Goal: Communication & Community: Answer question/provide support

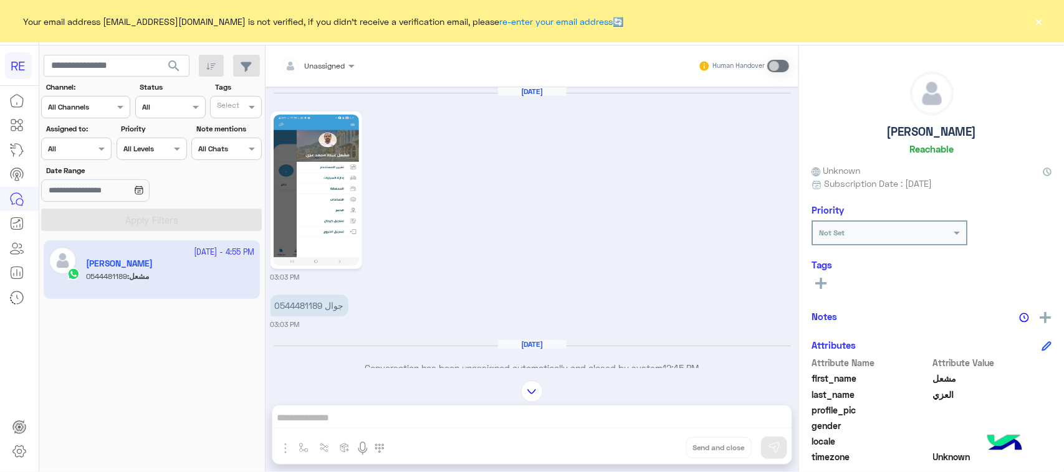
scroll to position [1506, 0]
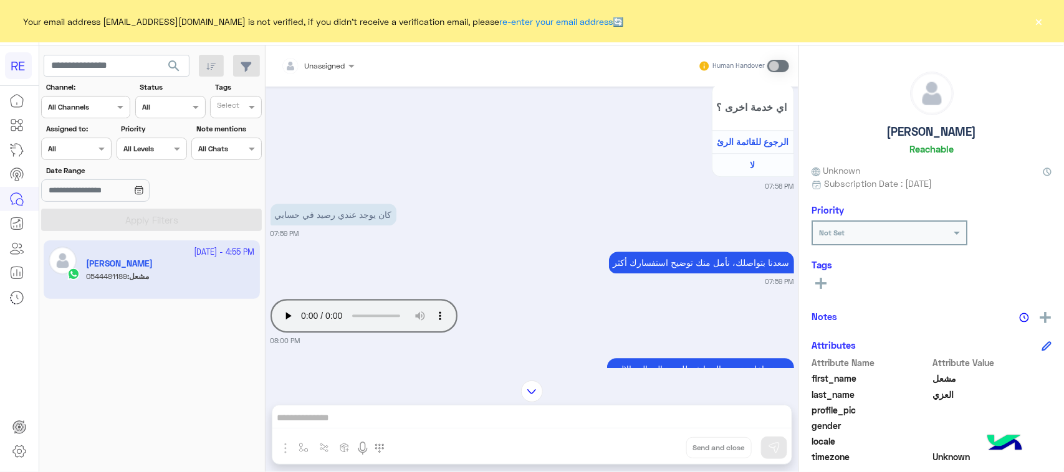
click at [173, 73] on span "search" at bounding box center [173, 66] width 15 height 15
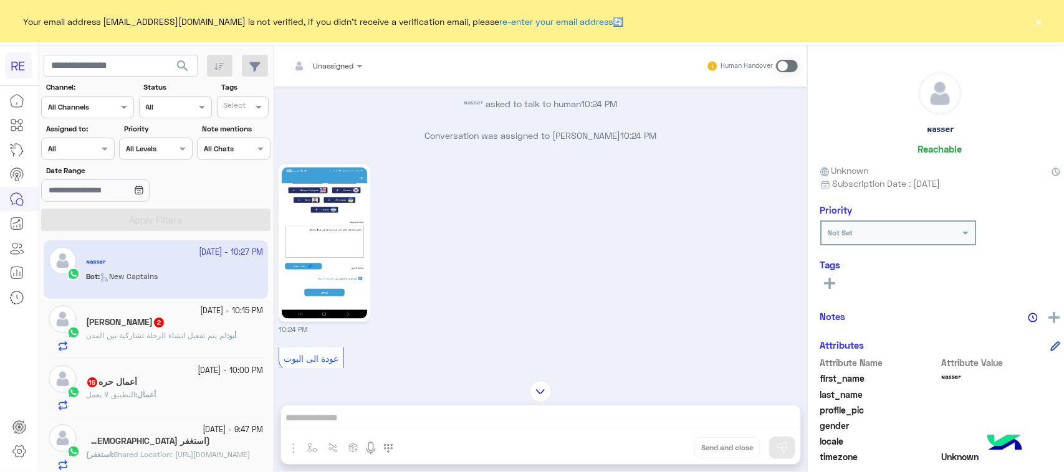
scroll to position [1036, 0]
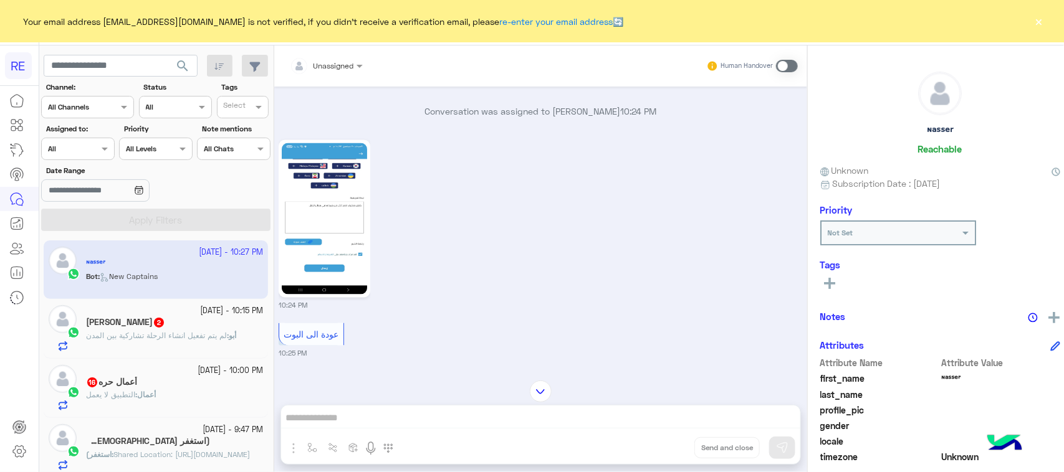
click at [352, 251] on img at bounding box center [324, 218] width 85 height 151
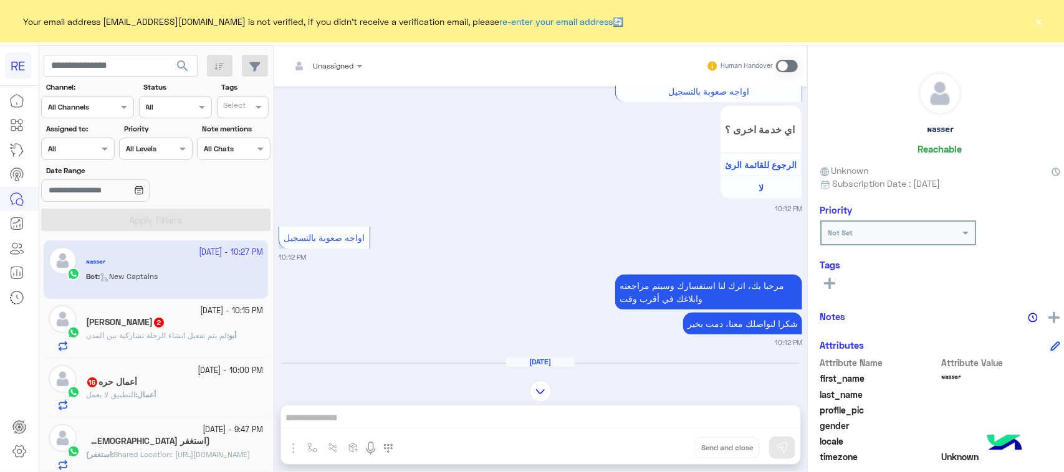
scroll to position [724, 0]
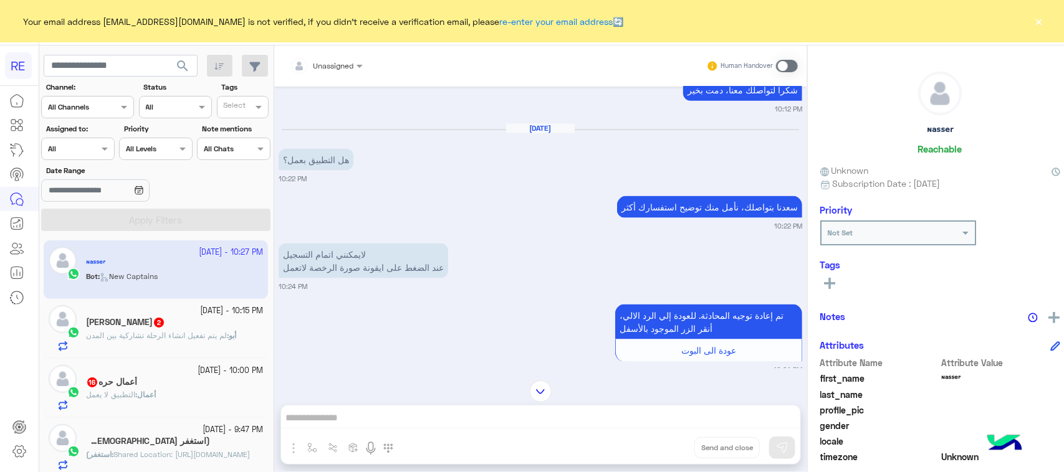
click at [416, 269] on p "لايمكنني اتمام التسجيل عند الضغط على ايقونة صورة الرخصة لاتعمل" at bounding box center [364, 261] width 170 height 35
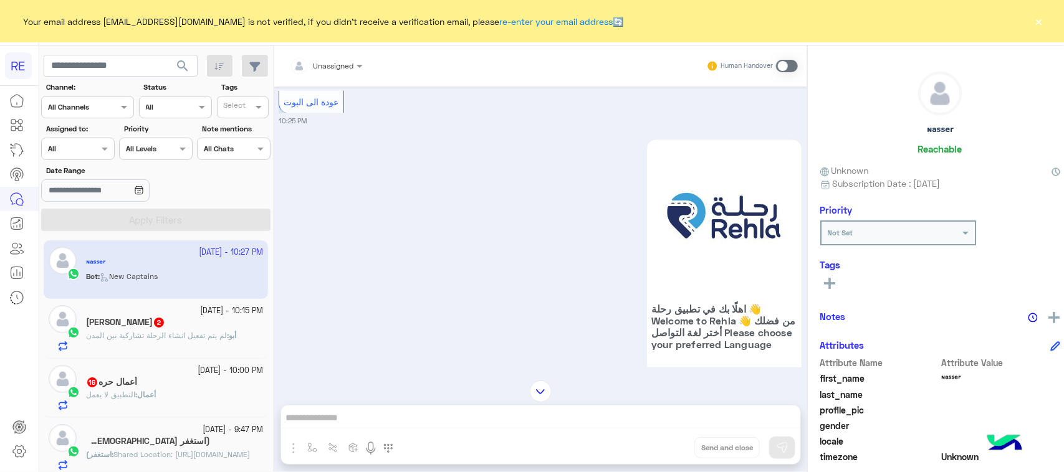
scroll to position [1270, 0]
click at [780, 57] on div "Human Handover" at bounding box center [752, 66] width 92 height 22
click at [776, 62] on span at bounding box center [787, 66] width 22 height 12
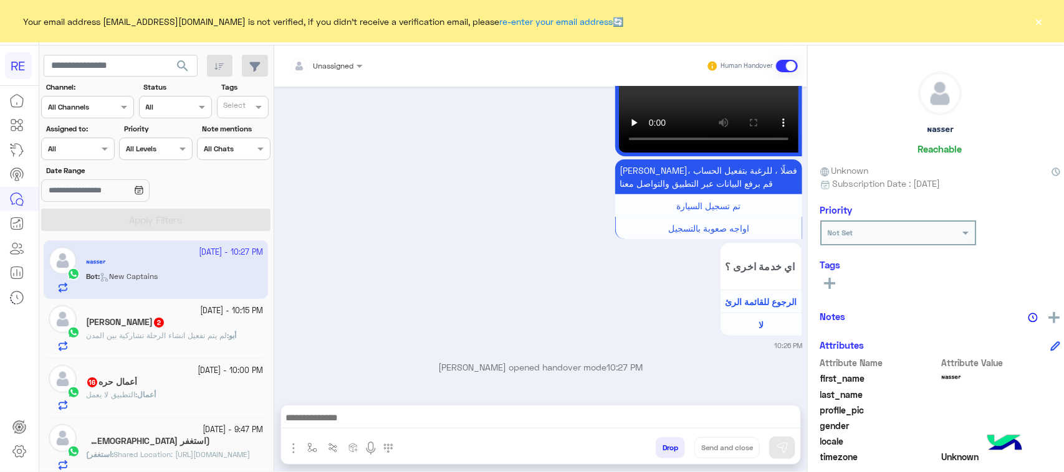
drag, startPoint x: 291, startPoint y: 447, endPoint x: 307, endPoint y: 446, distance: 16.2
click at [292, 446] on img "button" at bounding box center [293, 448] width 15 height 15
click at [309, 447] on button "button" at bounding box center [312, 448] width 21 height 21
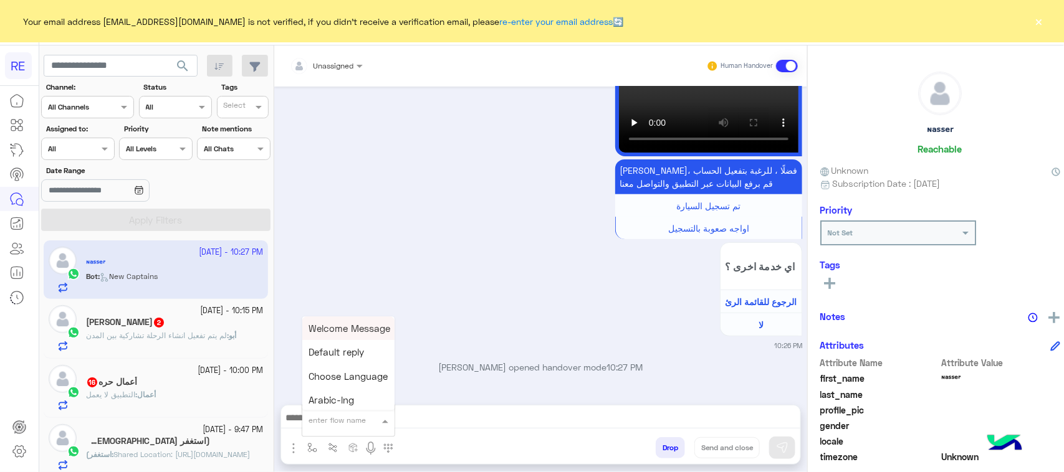
click at [312, 421] on input "text" at bounding box center [333, 418] width 49 height 11
type input "***"
click at [328, 375] on span "مشاكل تقنية مرشدين" at bounding box center [351, 374] width 85 height 11
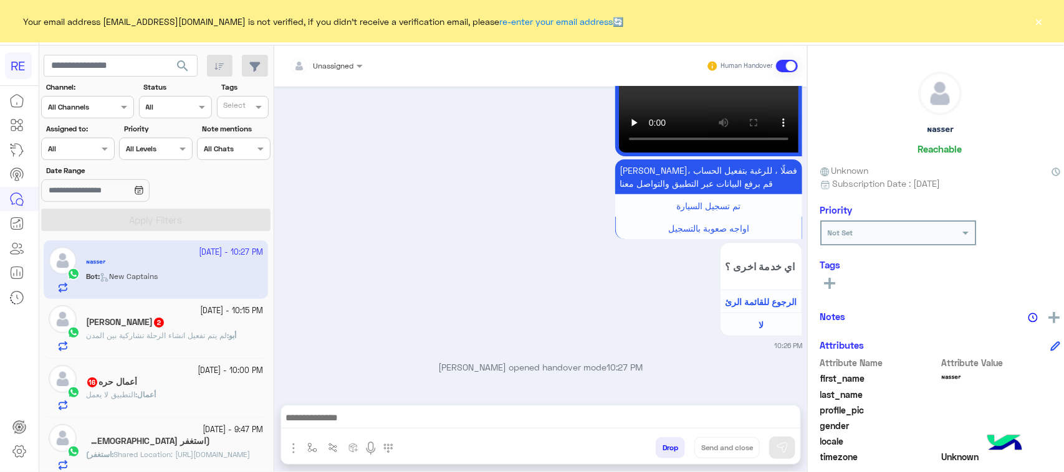
type textarea "**********"
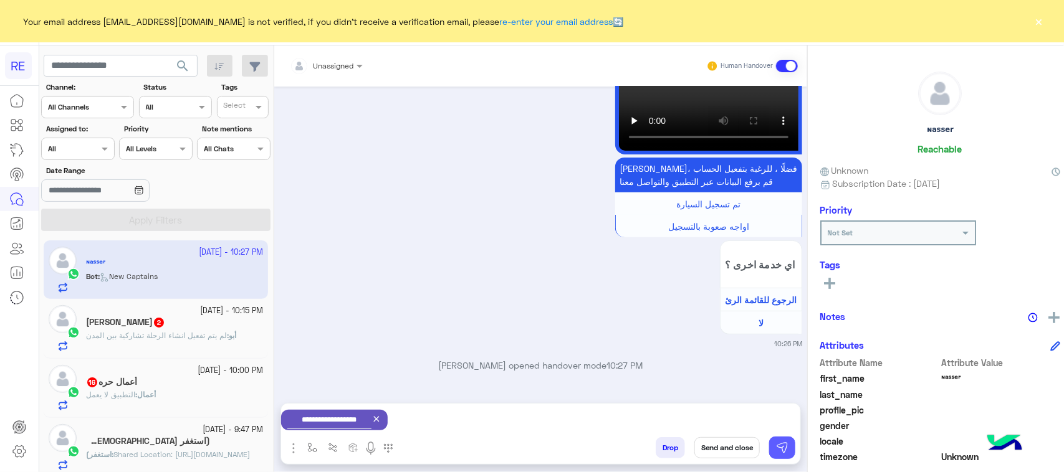
click at [783, 448] on button at bounding box center [782, 448] width 26 height 22
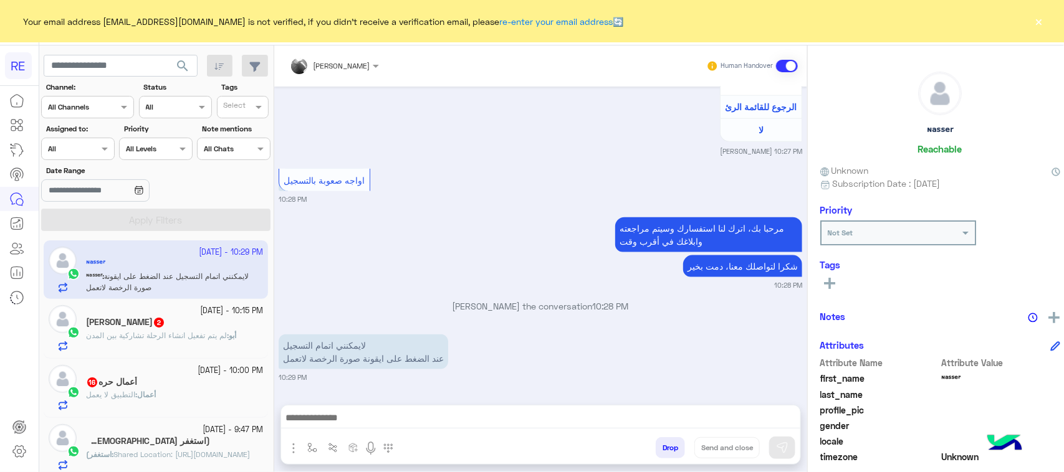
scroll to position [2974, 0]
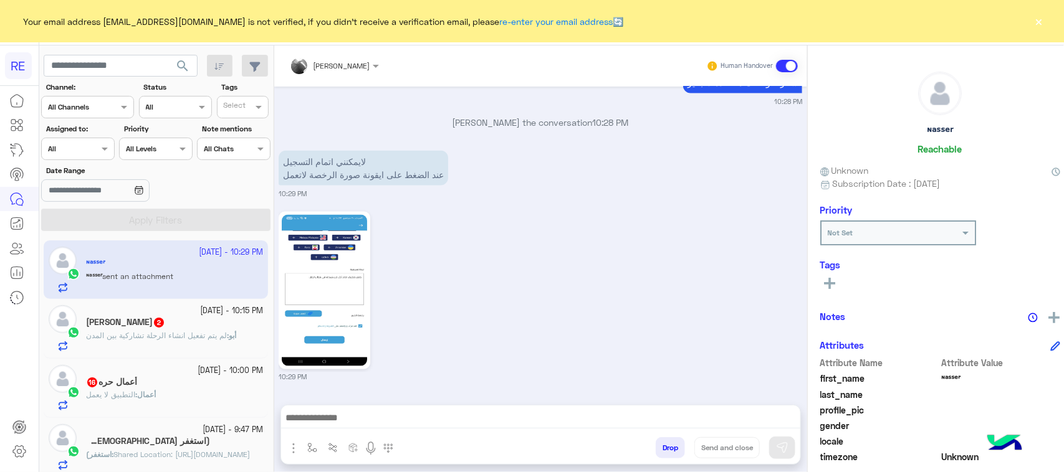
click at [170, 352] on div "أبو : لم يتم تفعيل انشاء الرحلة تشاركية بين المدن" at bounding box center [174, 341] width 177 height 22
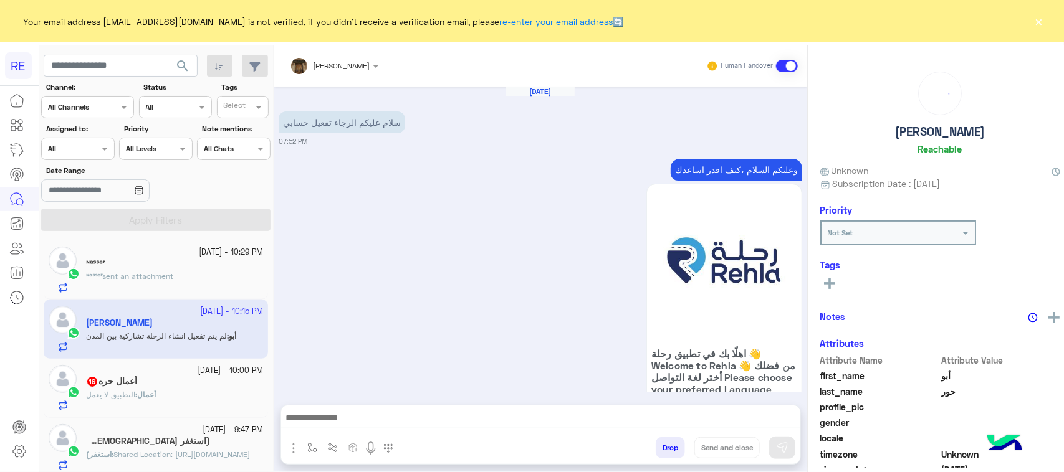
scroll to position [1650, 0]
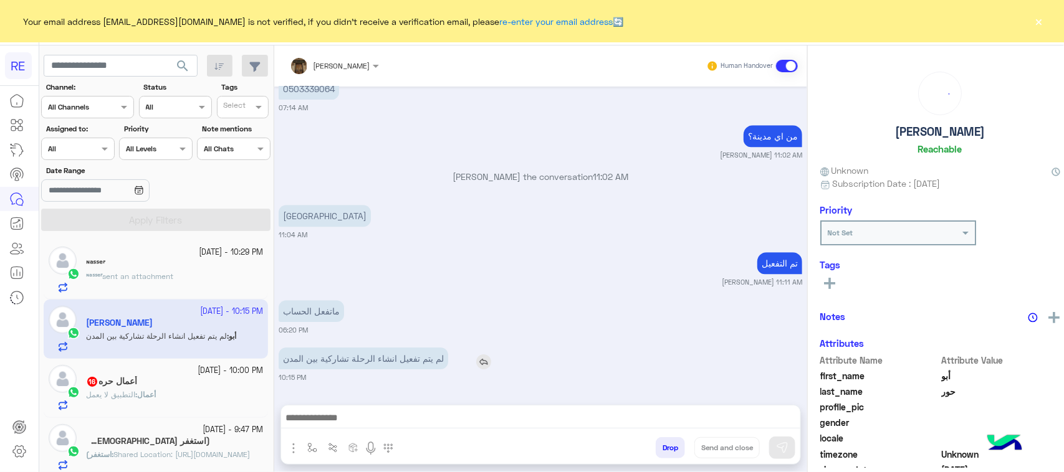
click at [365, 362] on p "لم يتم تفعيل انشاء الرحلة تشاركية بين المدن" at bounding box center [364, 359] width 170 height 22
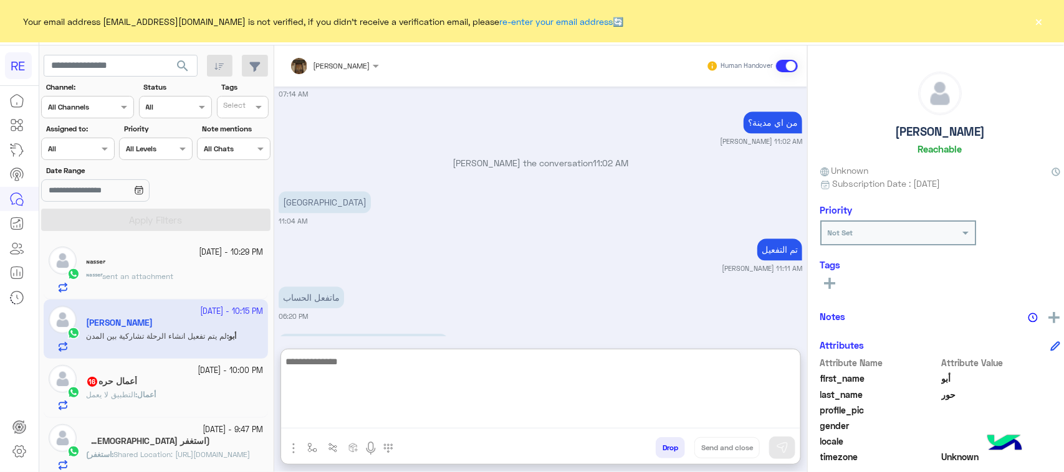
click at [512, 421] on textarea at bounding box center [540, 391] width 519 height 75
paste textarea "**********"
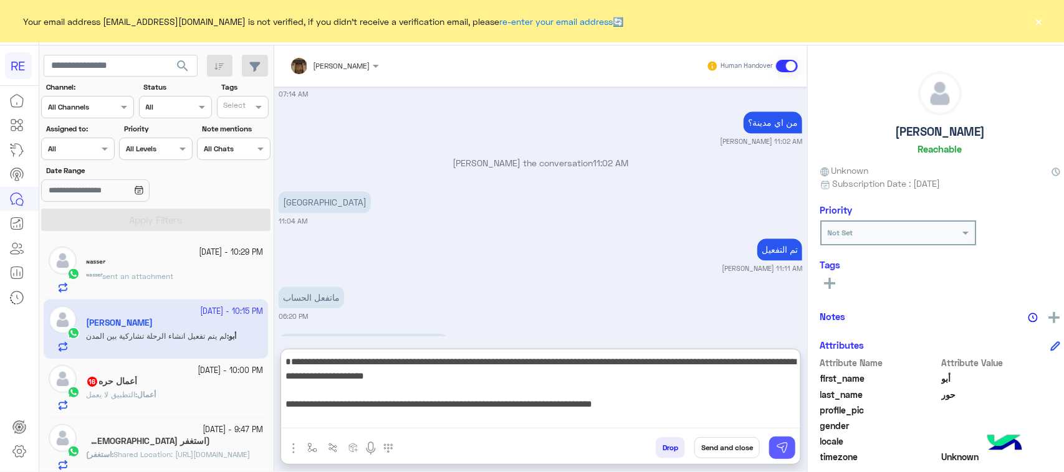
type textarea "**********"
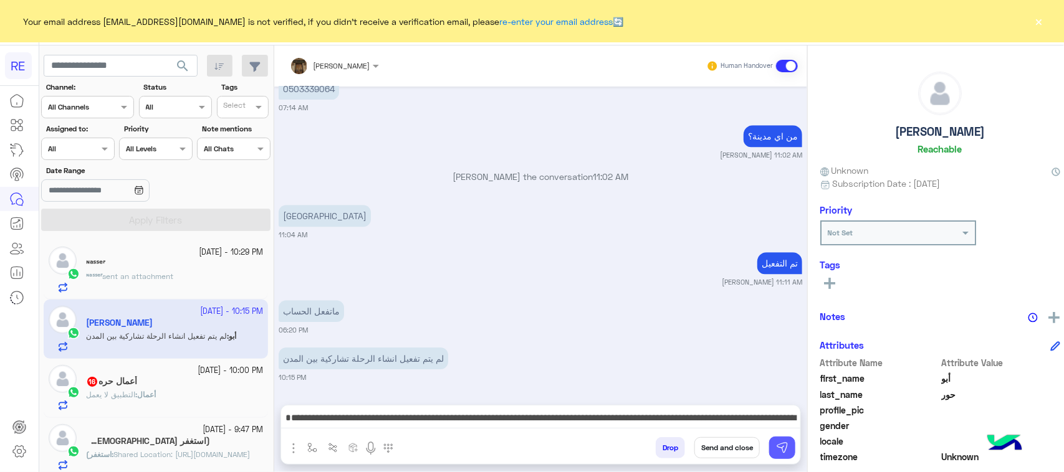
click at [778, 439] on button at bounding box center [782, 448] width 26 height 22
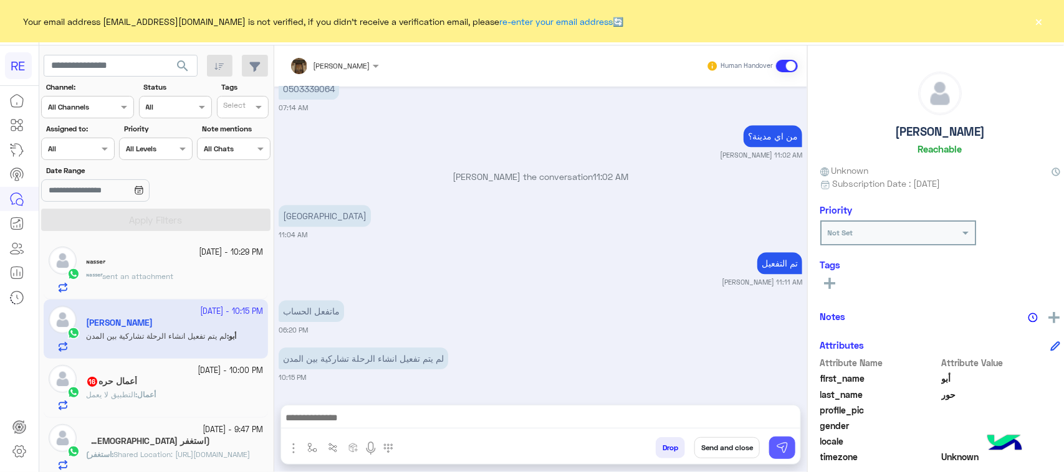
scroll to position [1776, 0]
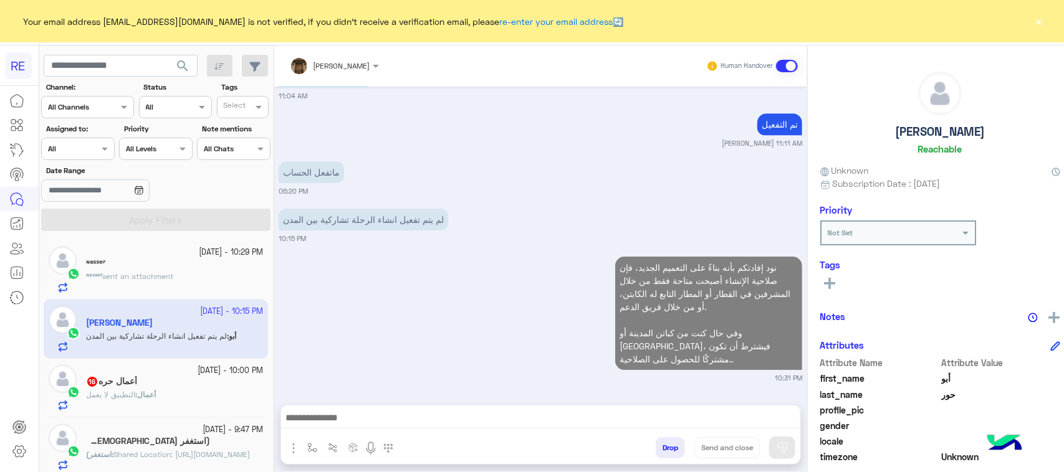
click at [128, 395] on span "التطبيق لا يعمل" at bounding box center [110, 394] width 49 height 9
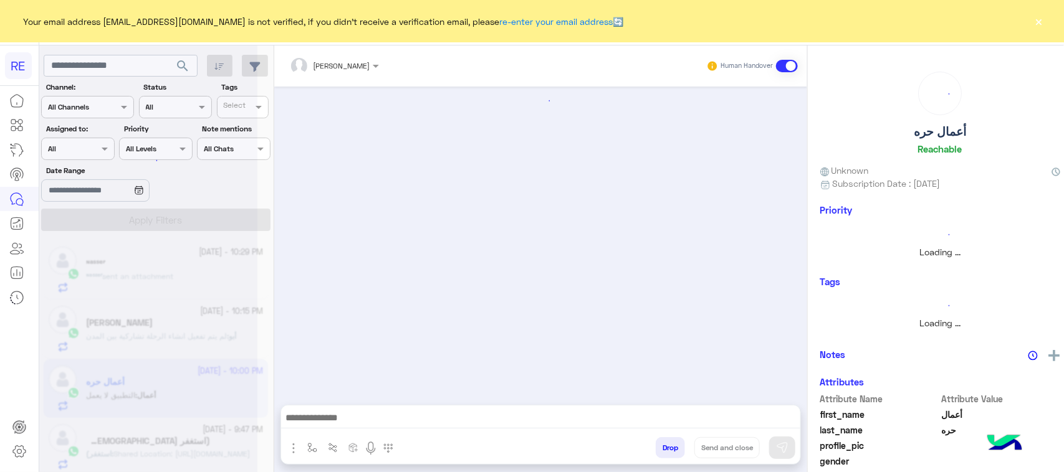
scroll to position [1872, 0]
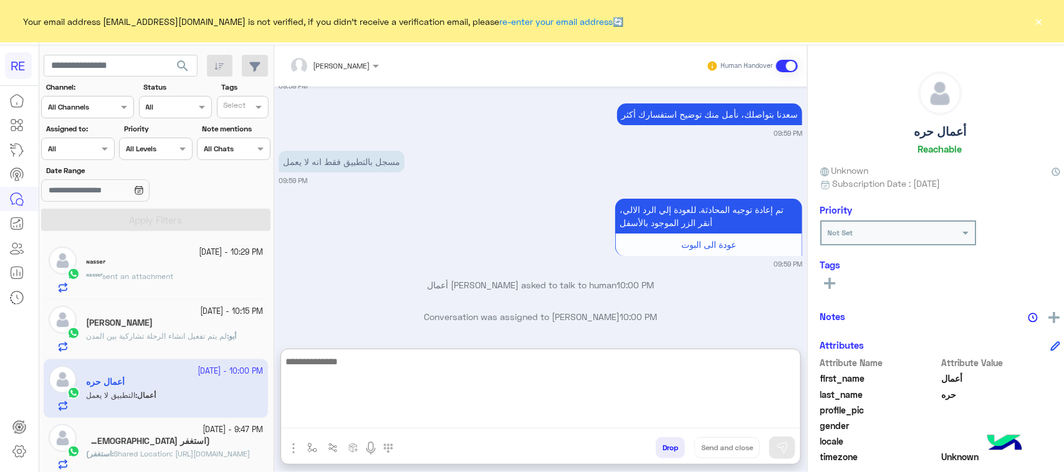
click at [586, 424] on textarea at bounding box center [540, 391] width 519 height 75
paste textarea "**********"
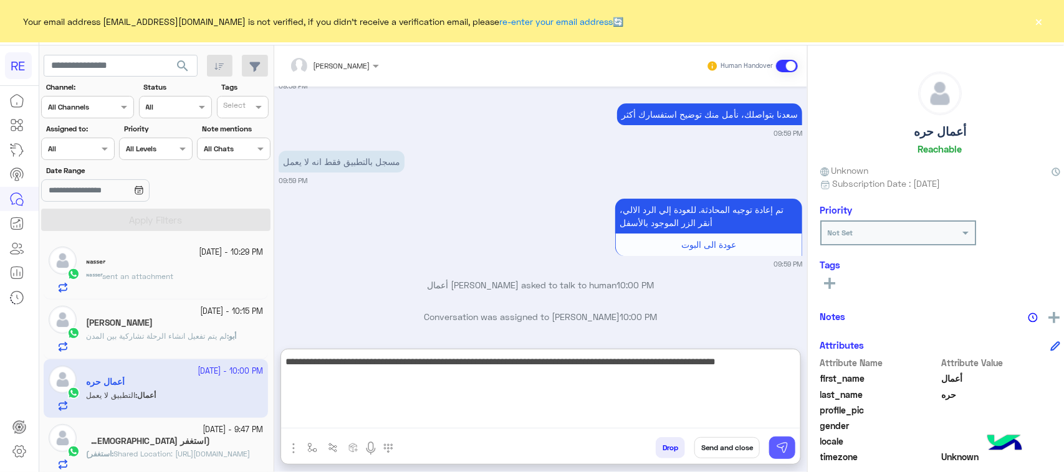
type textarea "**********"
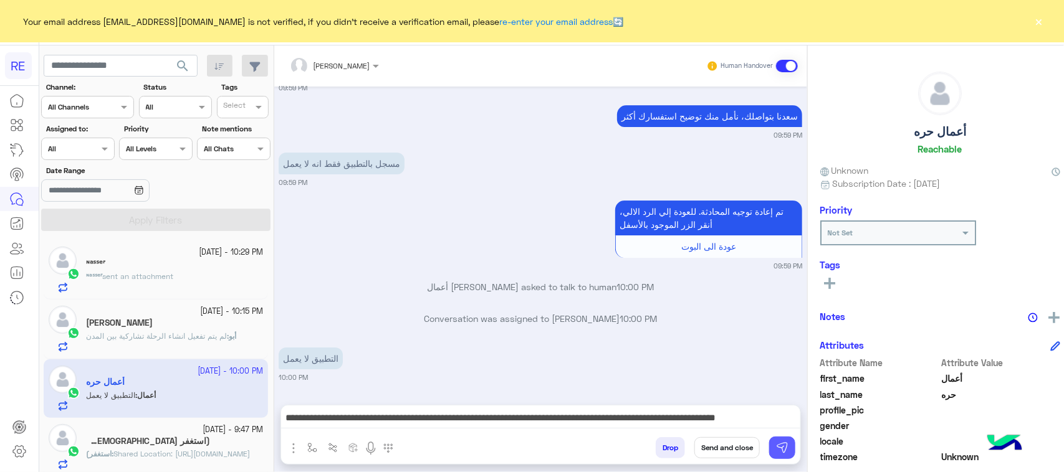
click at [781, 458] on button at bounding box center [782, 448] width 26 height 22
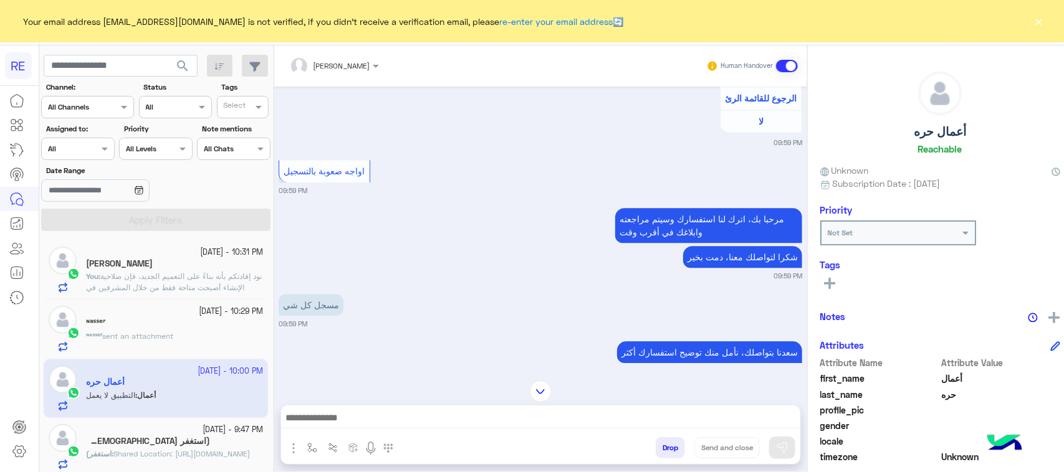
scroll to position [156, 0]
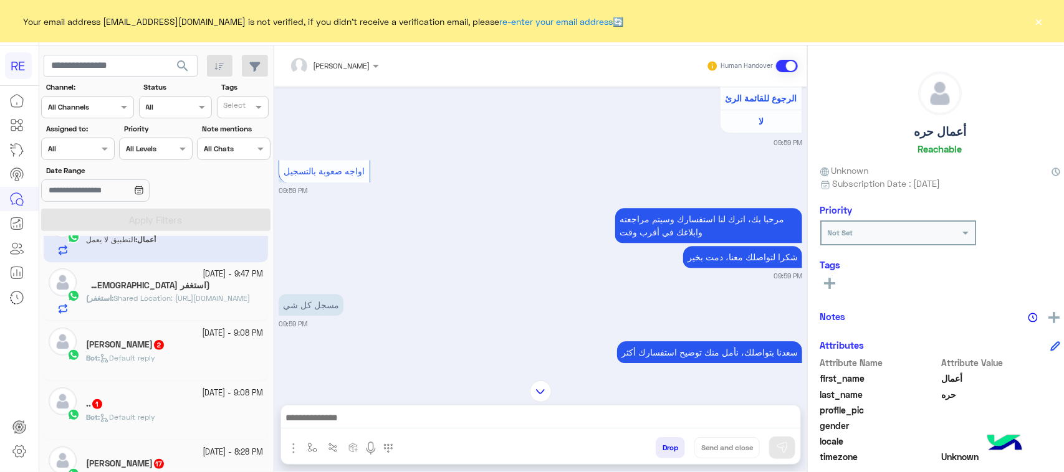
click at [165, 299] on span "Shared Location: [URL][DOMAIN_NAME]" at bounding box center [181, 298] width 136 height 9
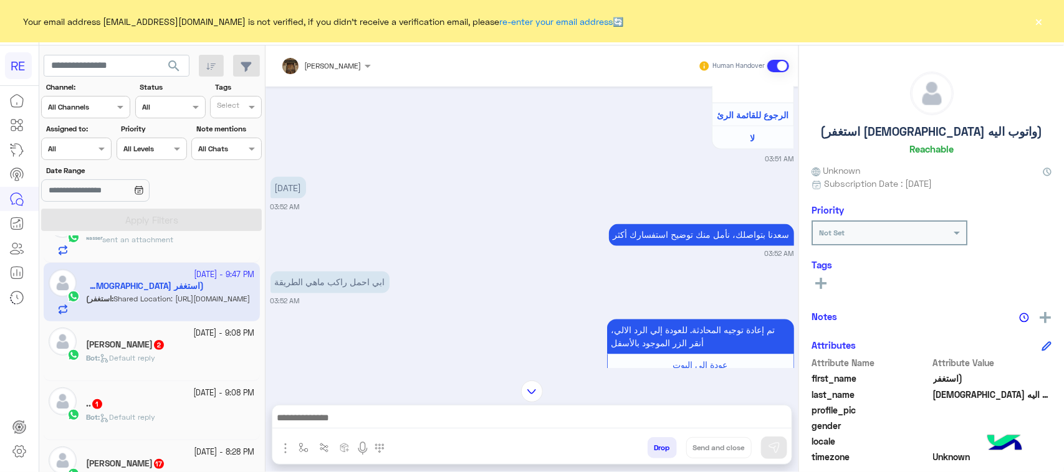
scroll to position [902, 0]
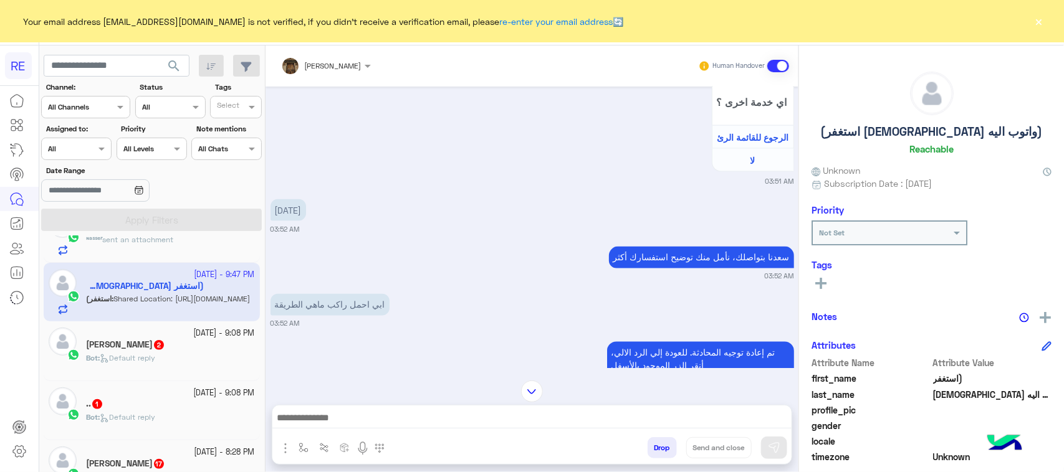
click at [611, 407] on div at bounding box center [531, 421] width 519 height 31
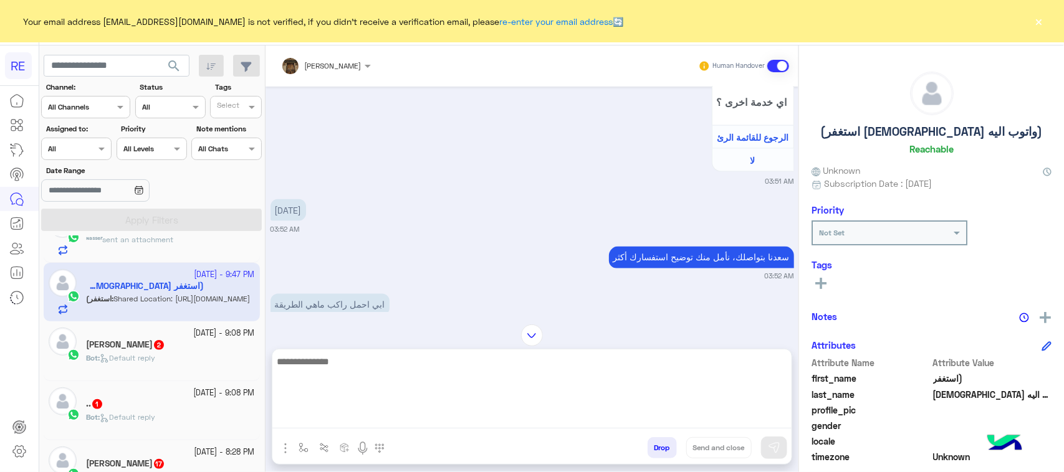
click at [605, 409] on textarea at bounding box center [531, 391] width 519 height 75
paste textarea "**********"
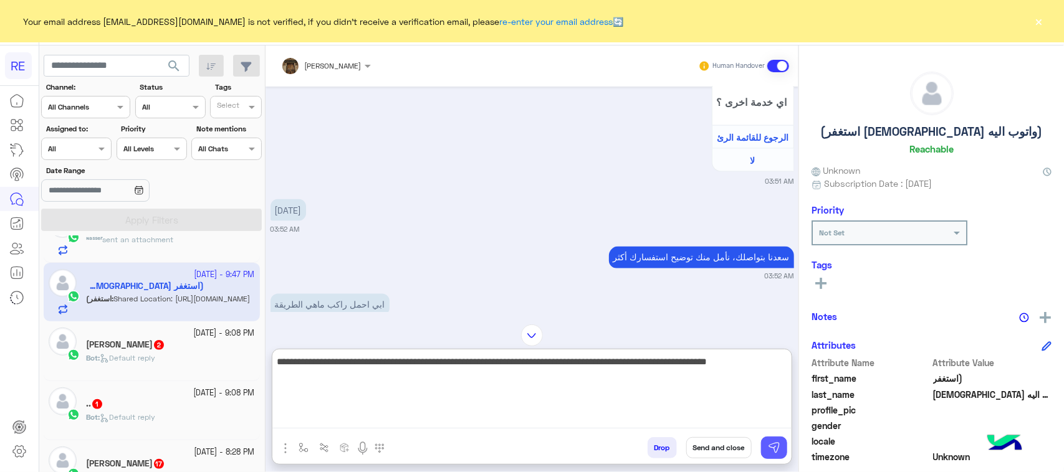
type textarea "**********"
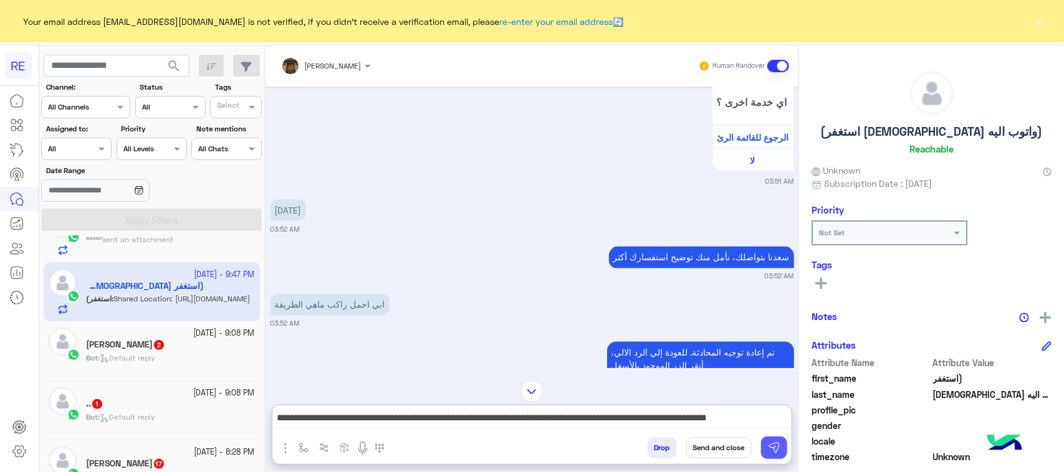
click at [776, 446] on img at bounding box center [774, 448] width 12 height 12
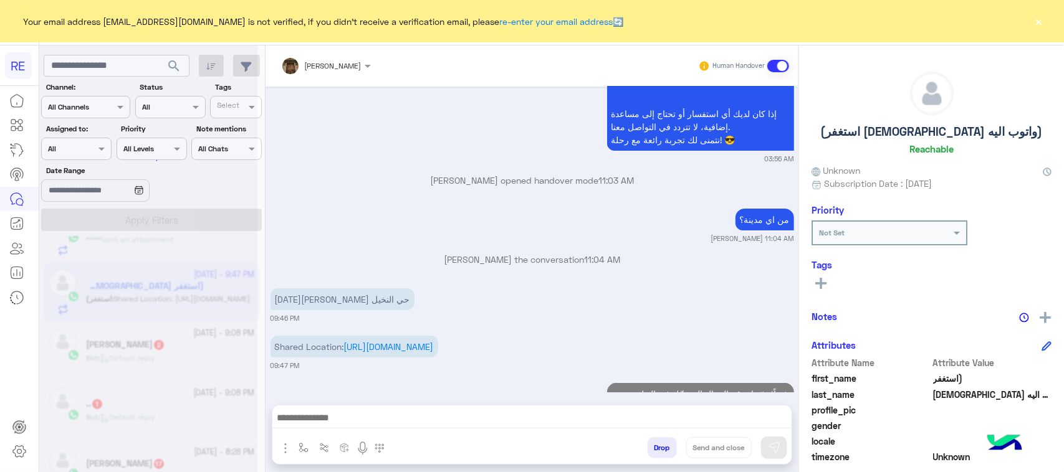
scroll to position [4267, 0]
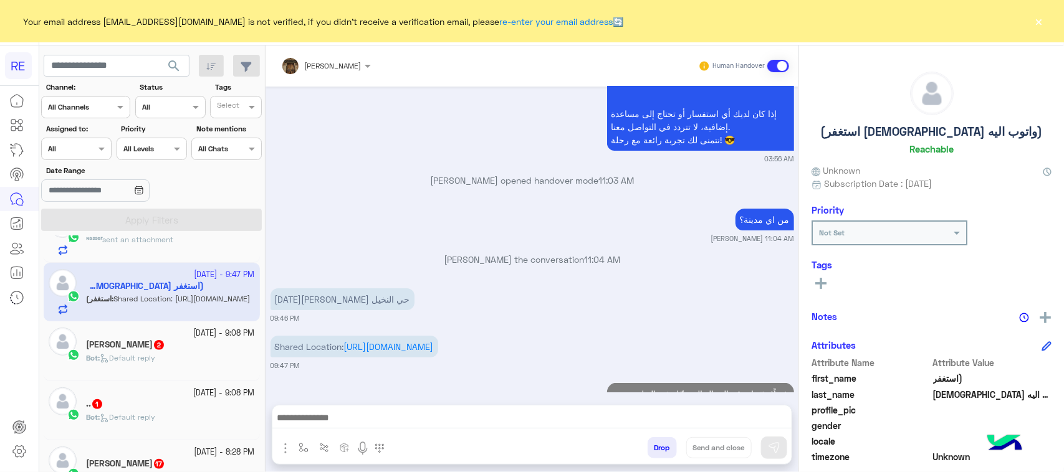
click at [97, 362] on span "Bot" at bounding box center [92, 357] width 12 height 9
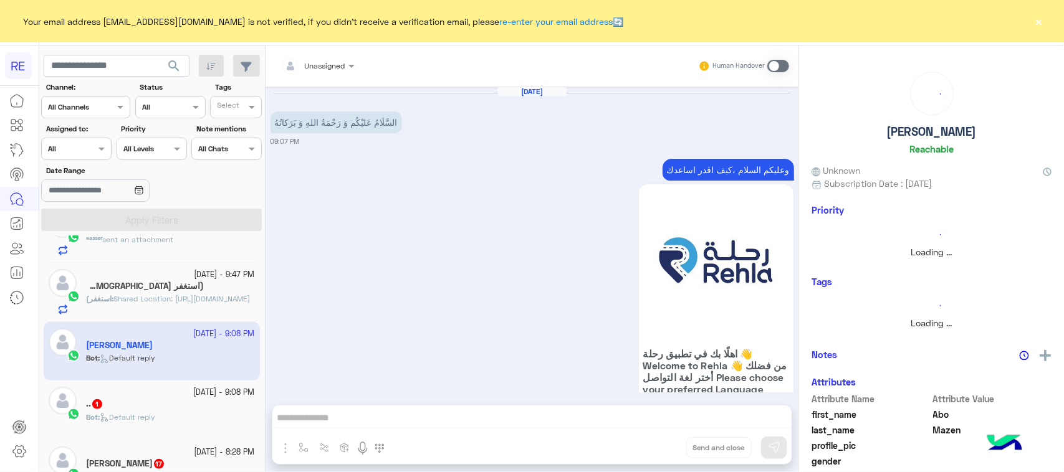
scroll to position [198, 0]
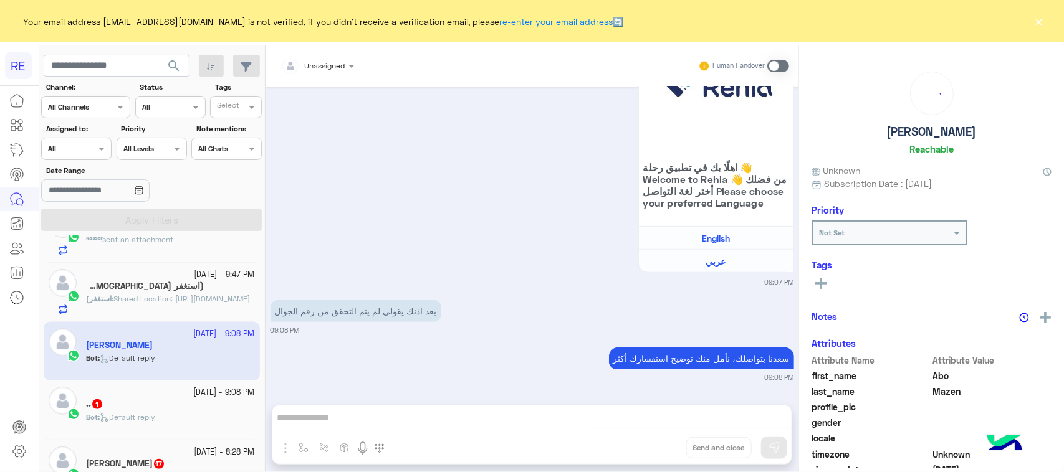
click at [399, 309] on p "بعد اذنك يقولى لم يتم التحقق من رقم الجوال" at bounding box center [356, 311] width 171 height 22
click at [414, 422] on div "Unassigned Human Handover [DATE] السَّلَامُ عَليْكُم وَ رَحْمَةُ اللهِ وَ بَرَك…" at bounding box center [532, 261] width 533 height 432
click at [774, 60] on span at bounding box center [778, 66] width 22 height 12
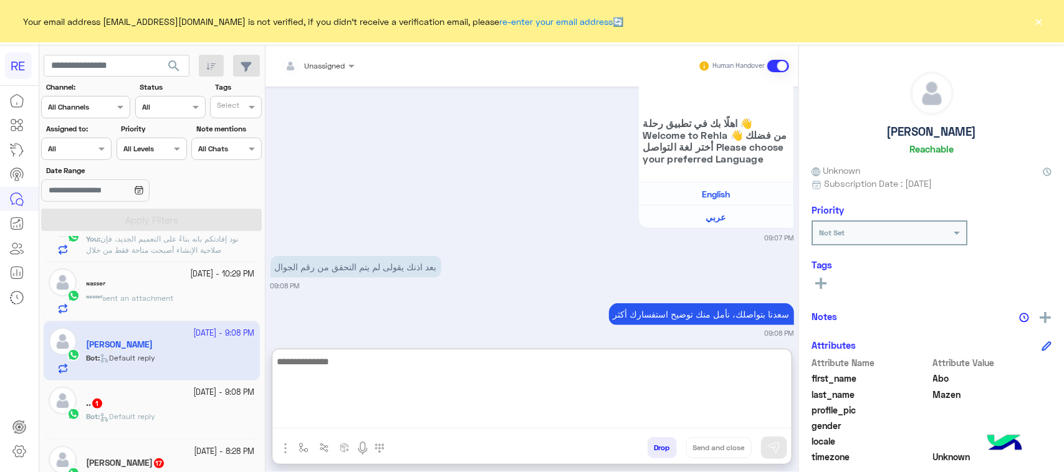
click at [428, 418] on textarea at bounding box center [531, 391] width 519 height 75
drag, startPoint x: 425, startPoint y: 409, endPoint x: 424, endPoint y: 400, distance: 9.4
paste textarea "**********"
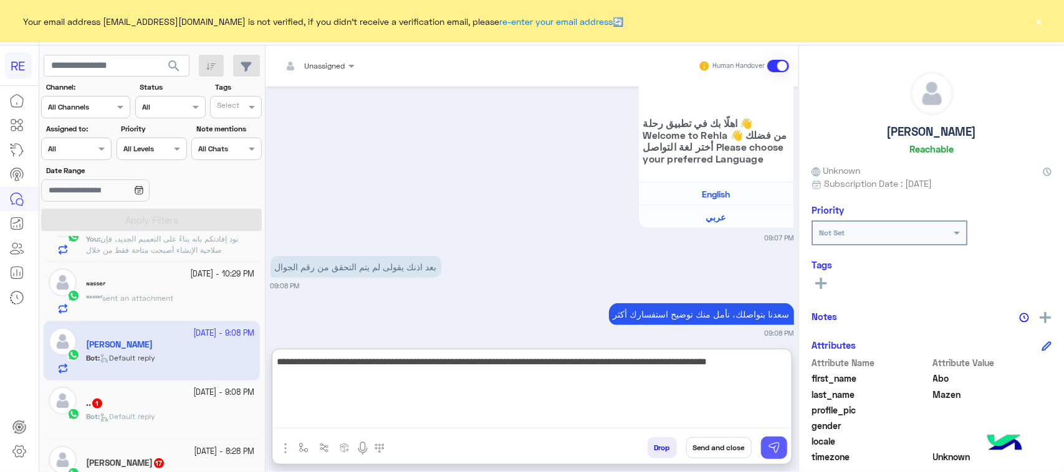
type textarea "**********"
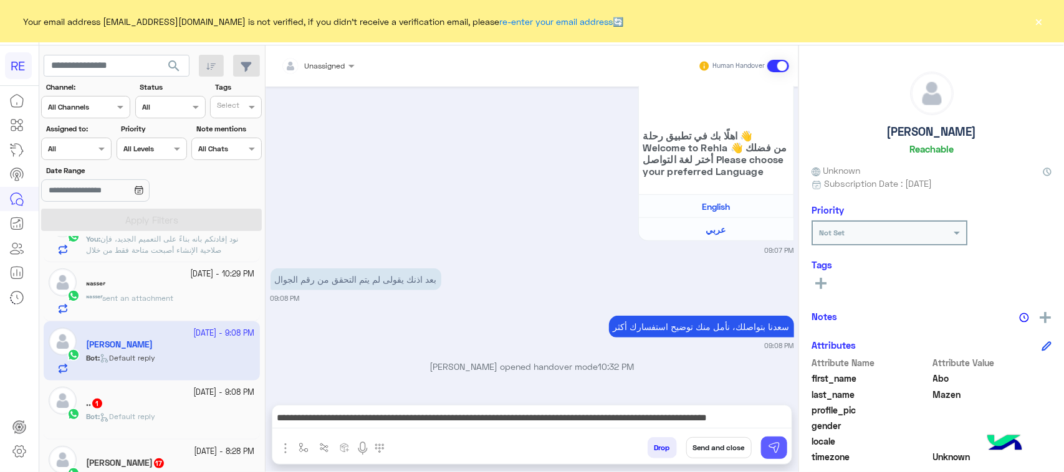
click at [773, 438] on button at bounding box center [774, 448] width 26 height 22
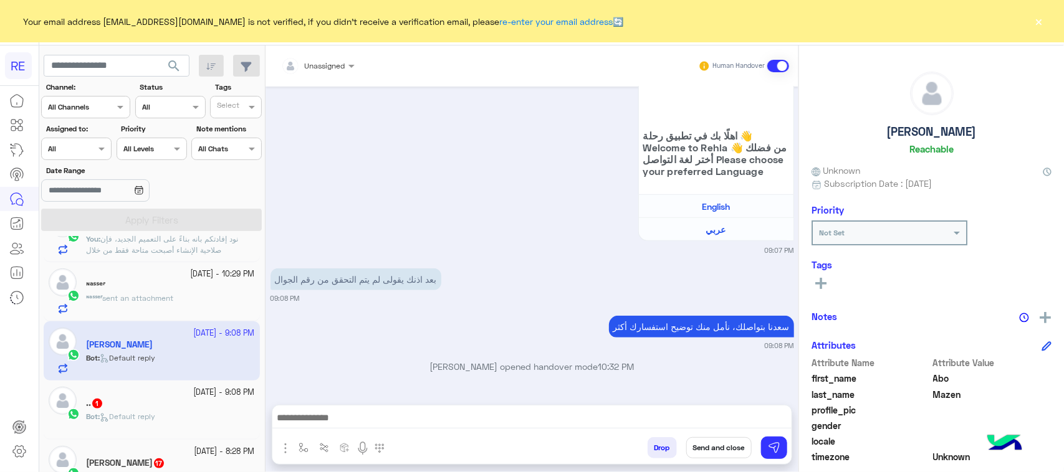
scroll to position [304, 0]
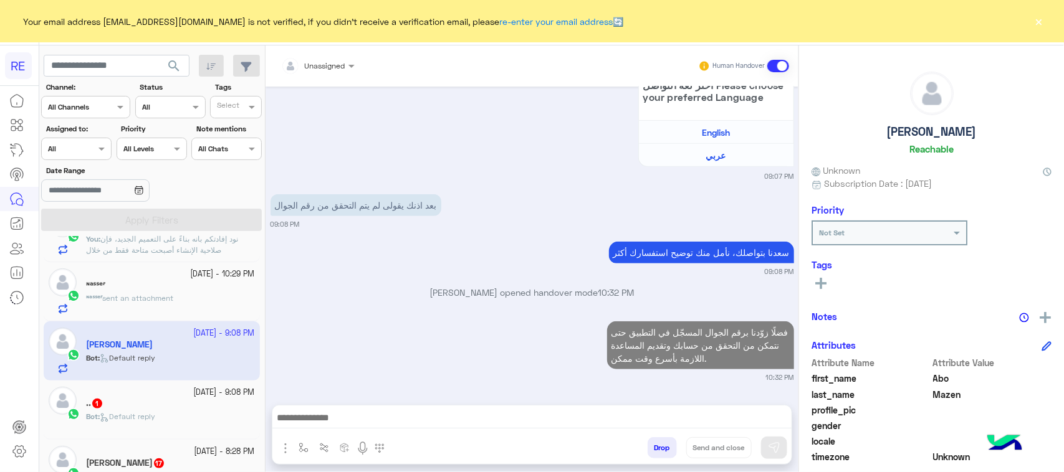
click at [97, 408] on span "1" at bounding box center [97, 404] width 10 height 10
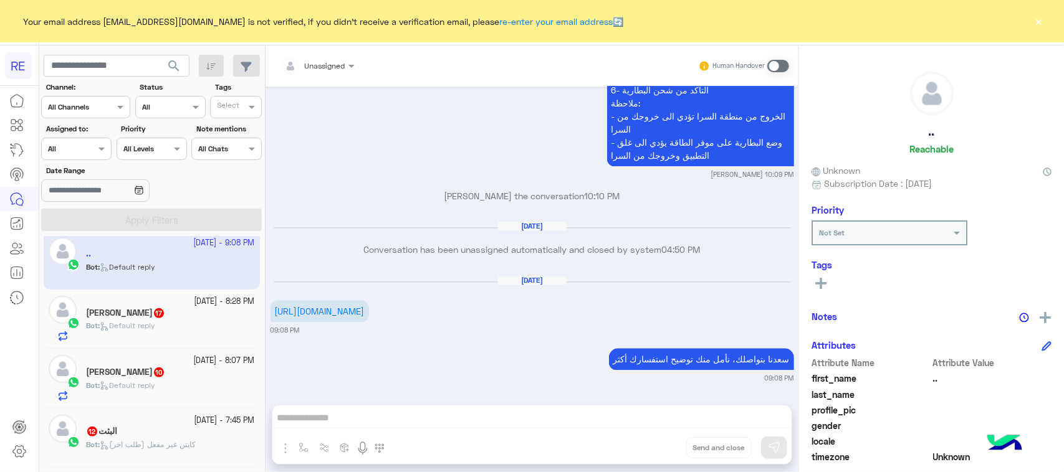
scroll to position [312, 0]
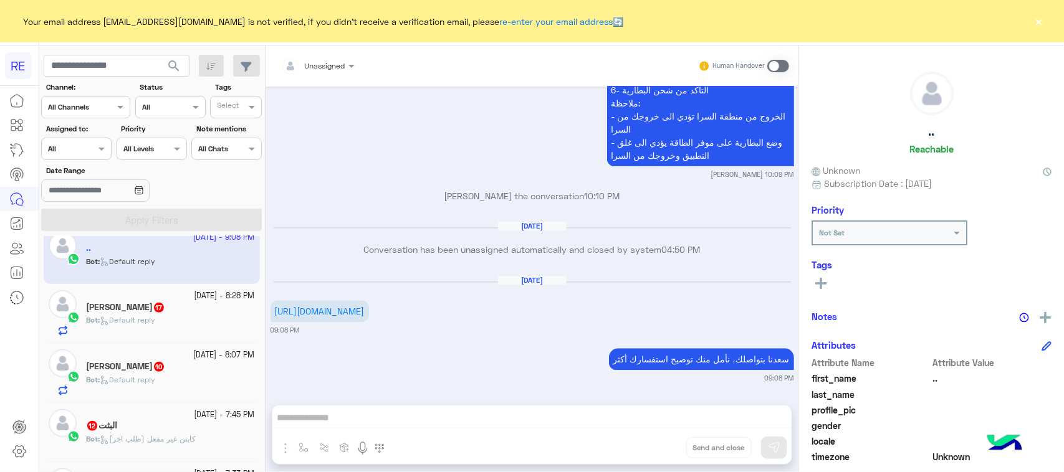
click at [154, 306] on span "17" at bounding box center [159, 308] width 10 height 10
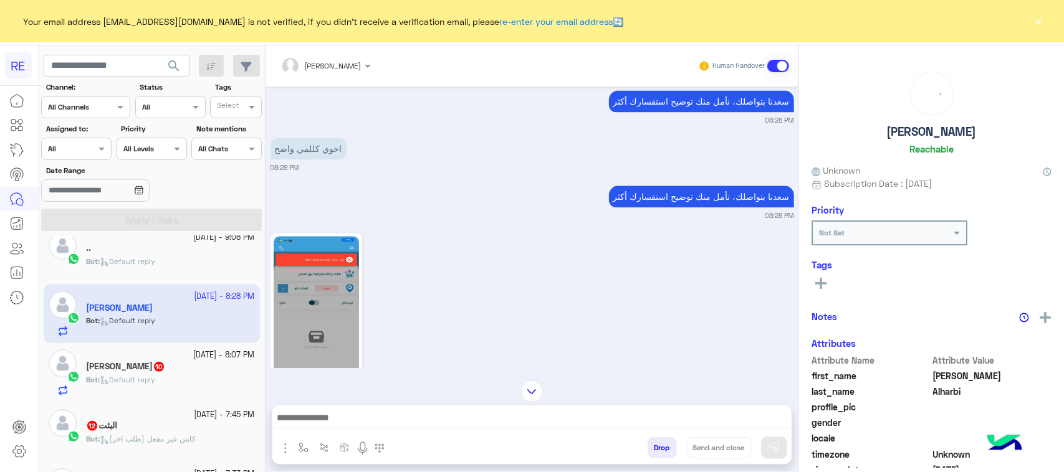
scroll to position [1286, 0]
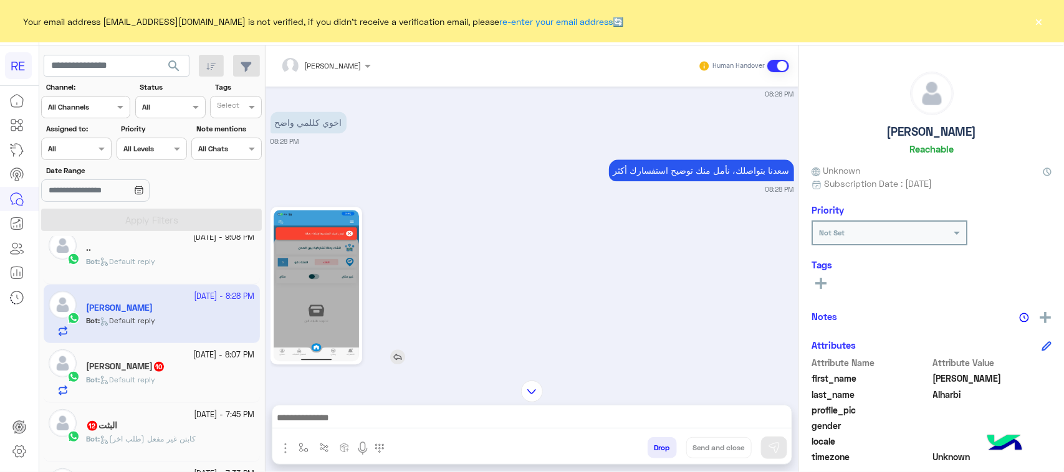
click at [310, 263] on img at bounding box center [316, 285] width 85 height 151
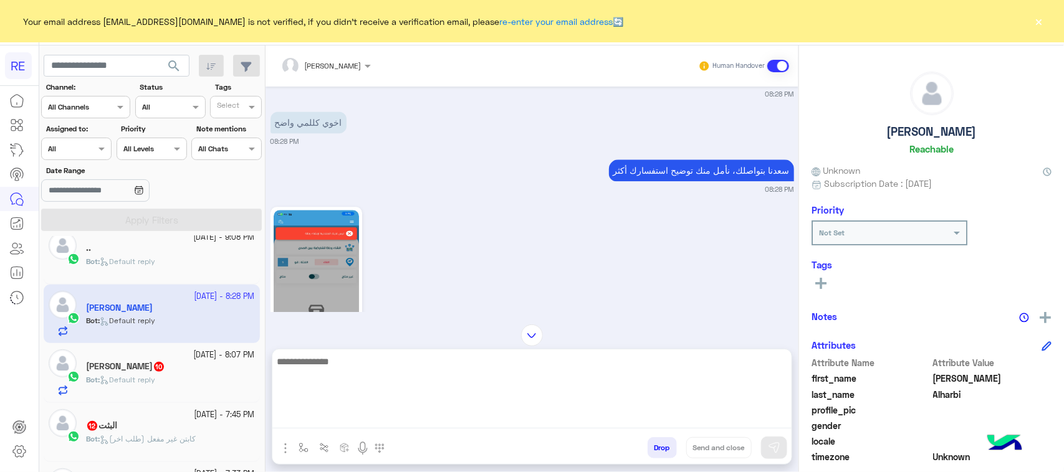
click at [651, 414] on textarea at bounding box center [531, 391] width 519 height 75
paste textarea "**********"
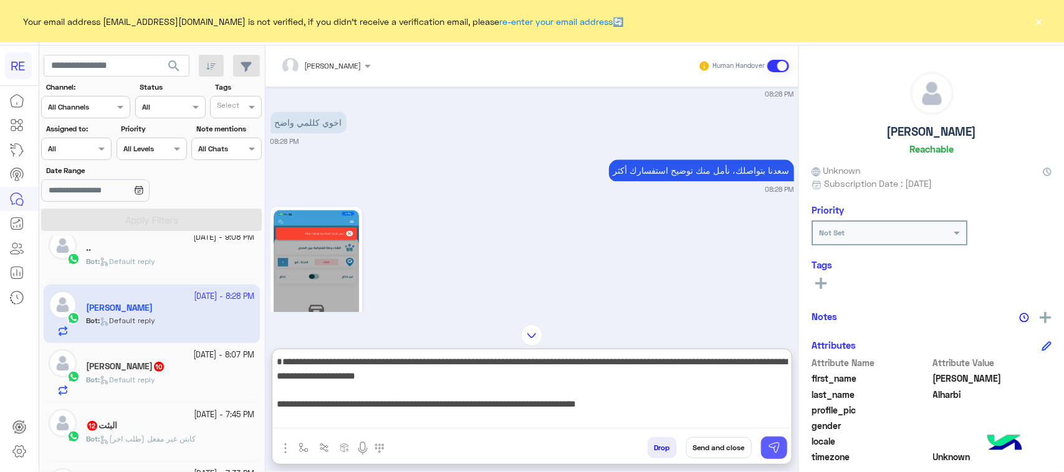
type textarea "**********"
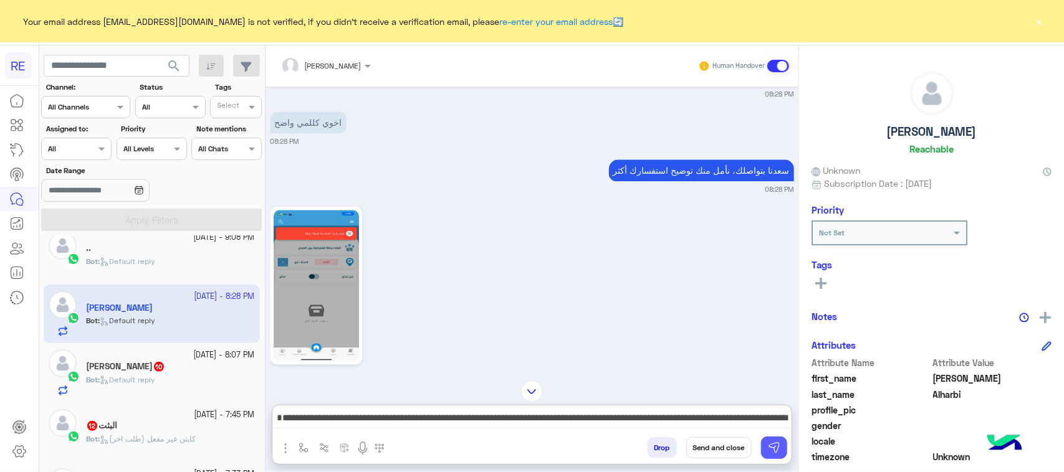
click at [772, 457] on button at bounding box center [774, 448] width 26 height 22
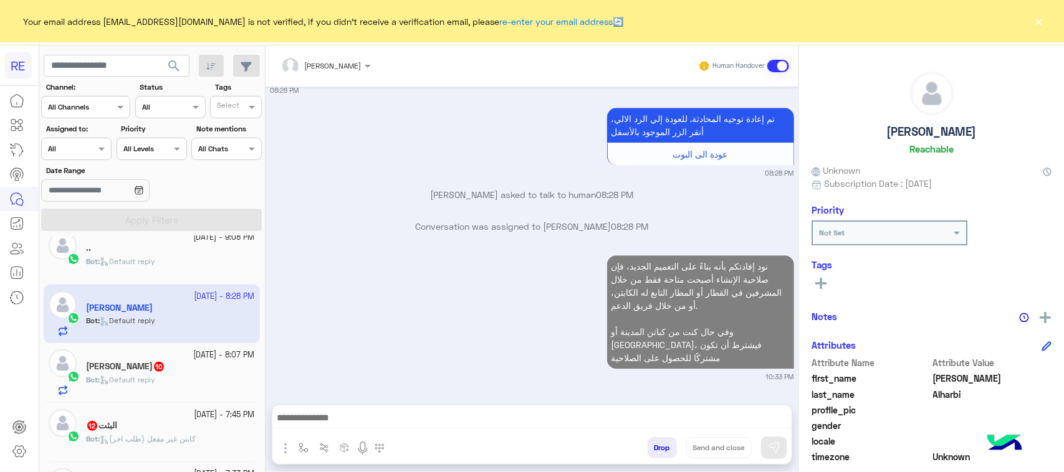
scroll to position [1600, 0]
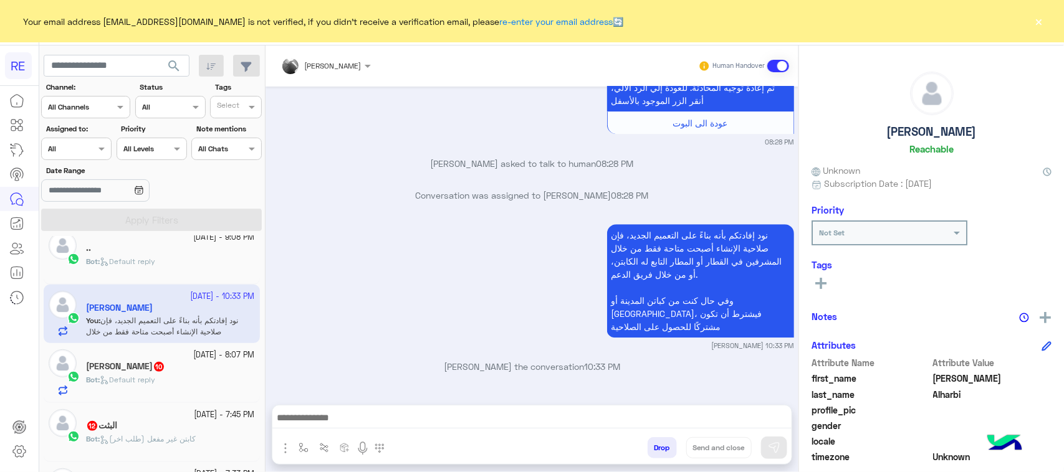
click at [120, 381] on span "Default reply" at bounding box center [127, 379] width 55 height 9
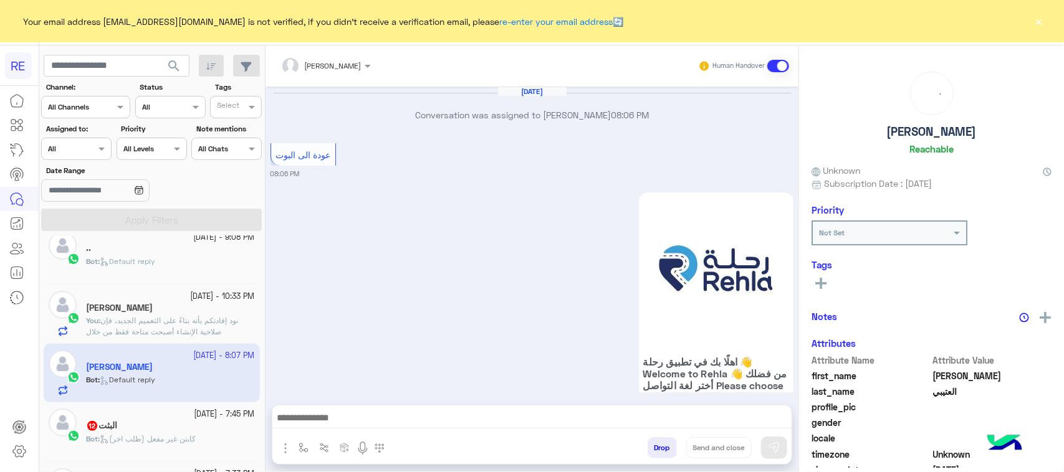
scroll to position [1253, 0]
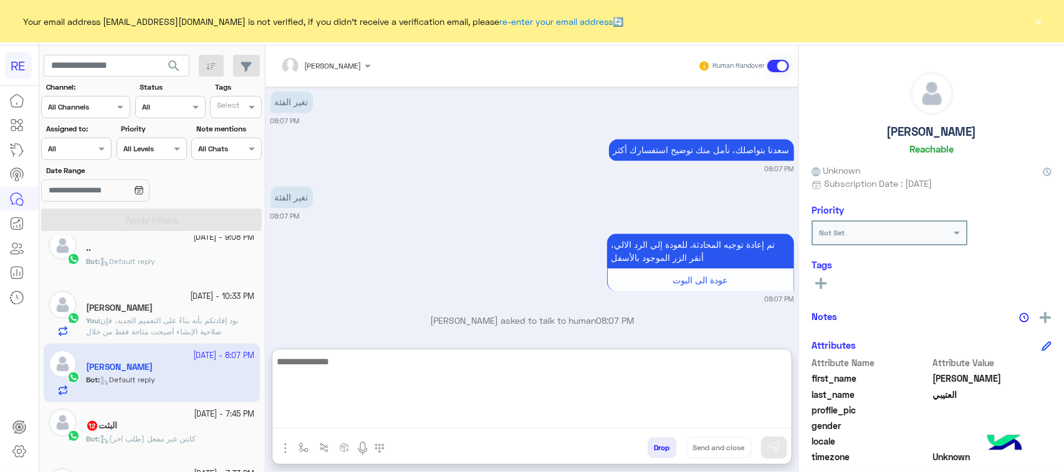
click at [552, 419] on textarea at bounding box center [531, 391] width 519 height 75
paste textarea "**********"
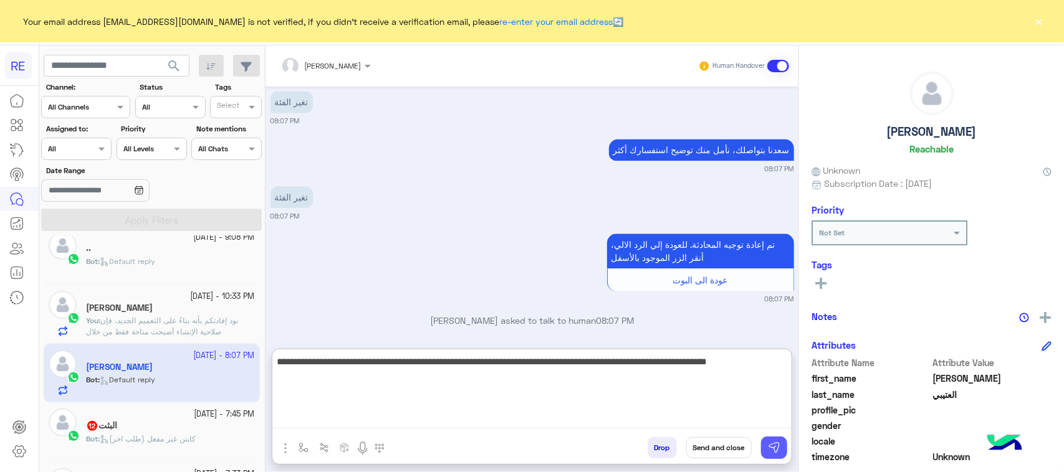
type textarea "**********"
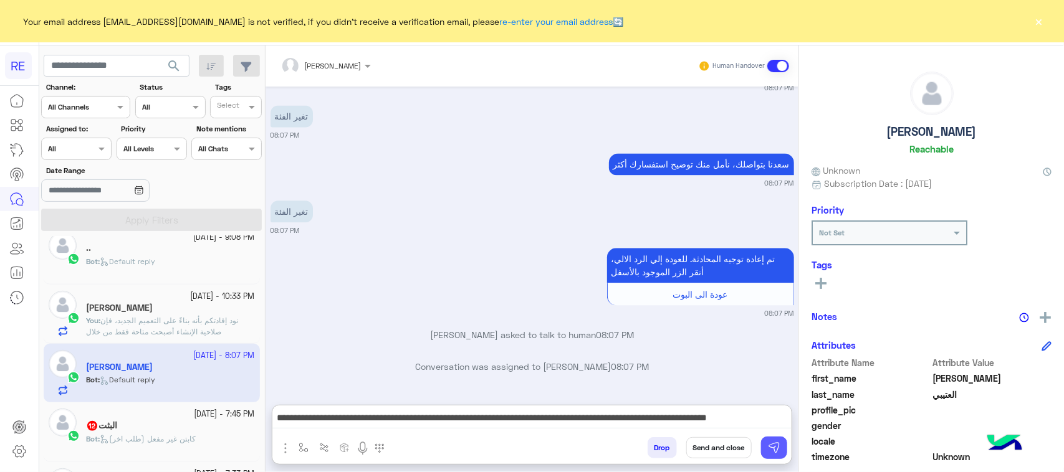
click at [768, 447] on img at bounding box center [774, 448] width 12 height 12
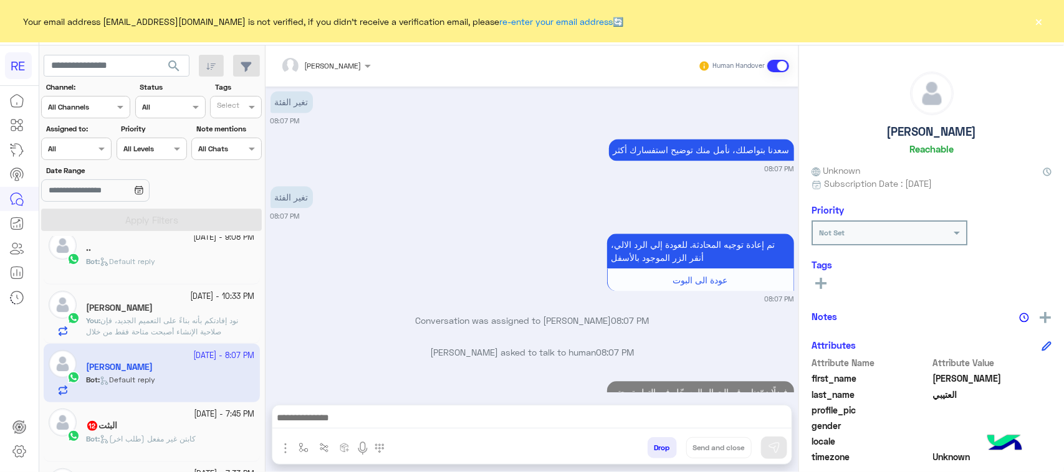
scroll to position [1328, 0]
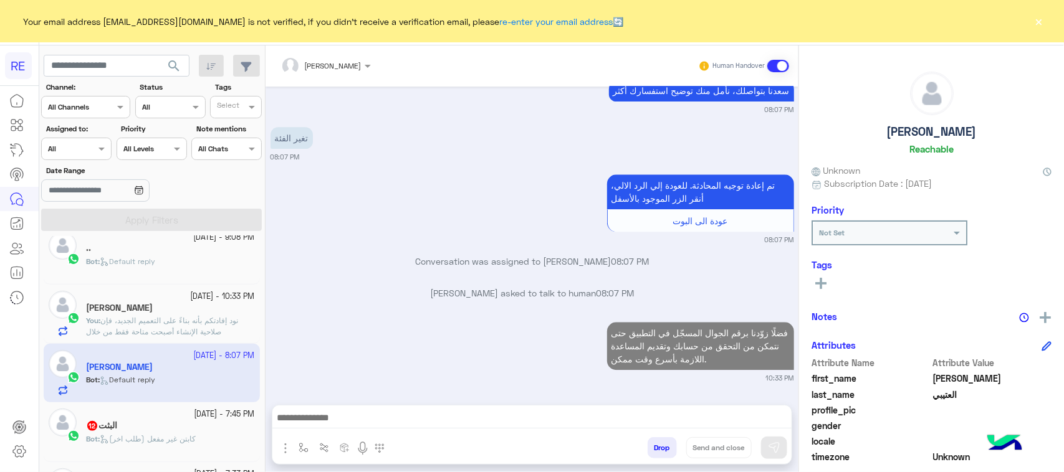
click at [193, 439] on span "كابتن غير مفعل (طلب اخر)" at bounding box center [148, 438] width 96 height 9
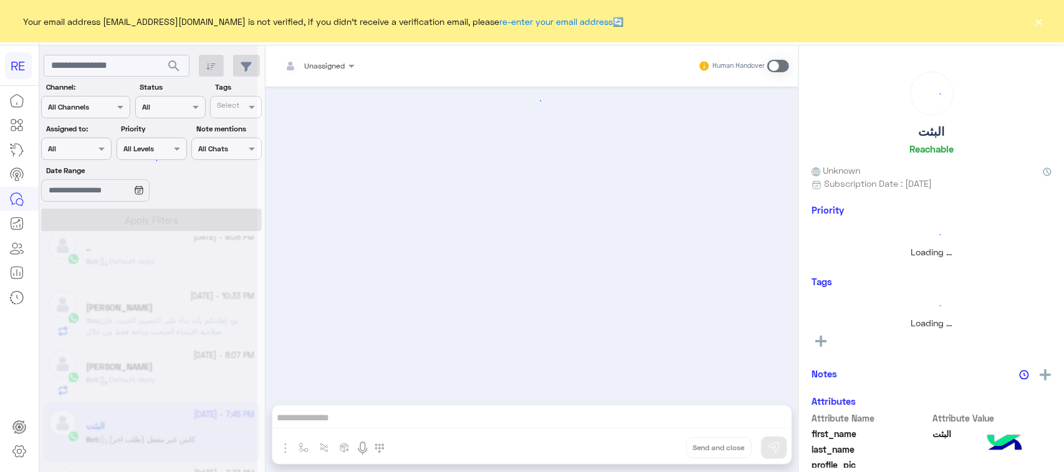
scroll to position [2149, 0]
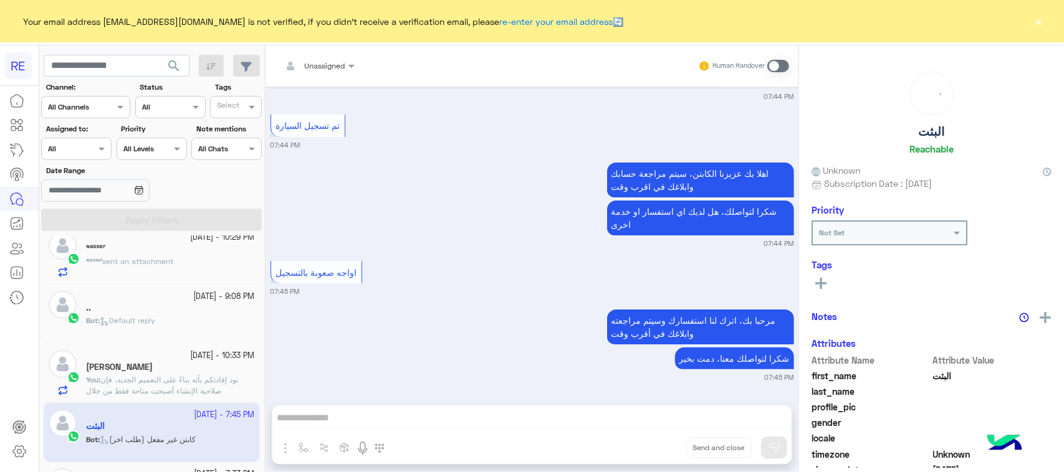
click at [489, 424] on div "Unassigned Human Handover [DATE] سعداء بانضمامك، ونتطلع لأن تكون [DATE] شركائنا…" at bounding box center [532, 261] width 533 height 432
click at [770, 61] on span at bounding box center [778, 66] width 22 height 12
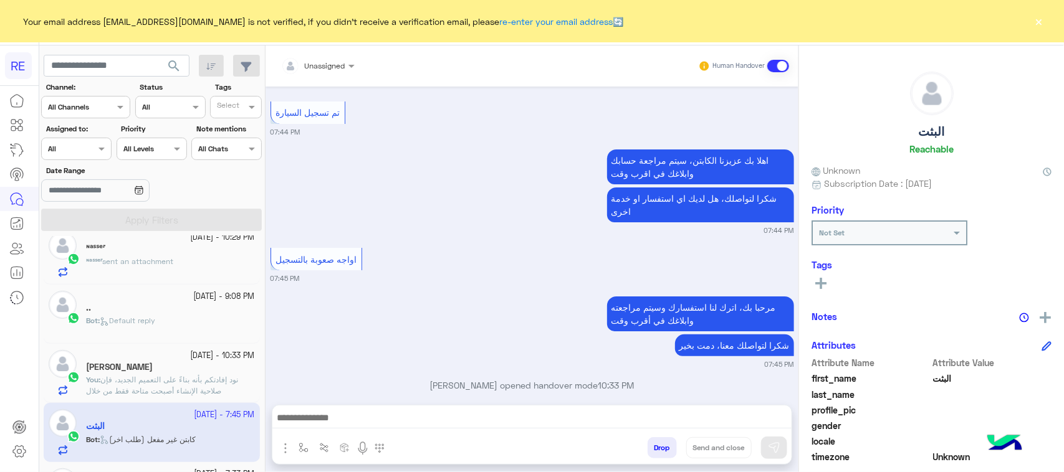
scroll to position [2182, 0]
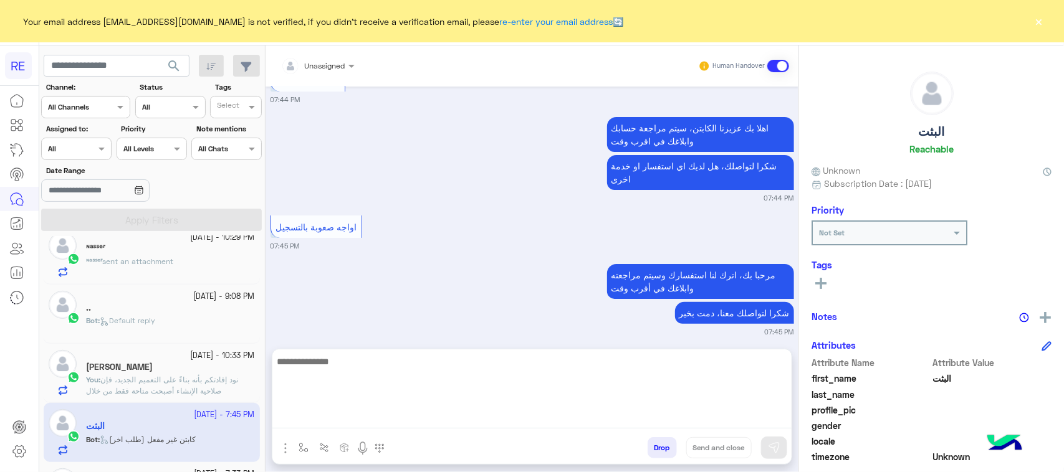
click at [505, 421] on textarea at bounding box center [531, 391] width 519 height 75
paste textarea "**********"
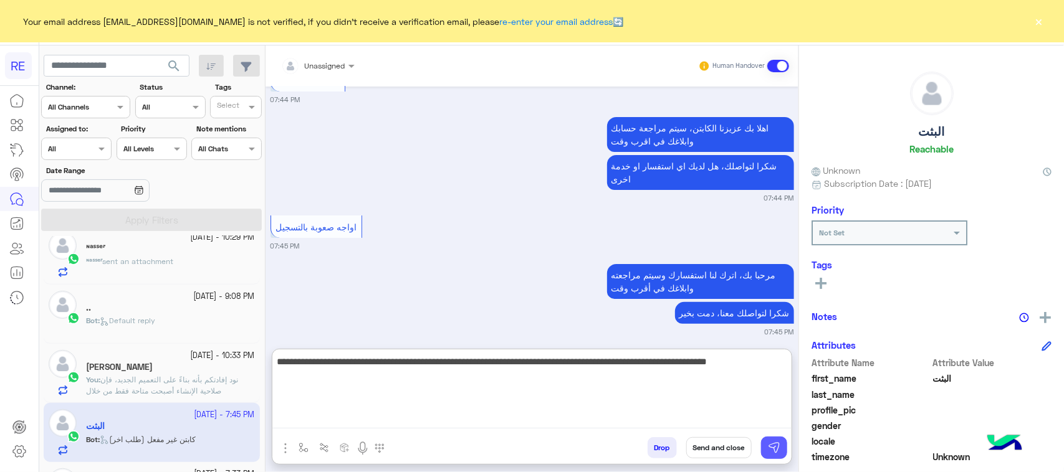
type textarea "**********"
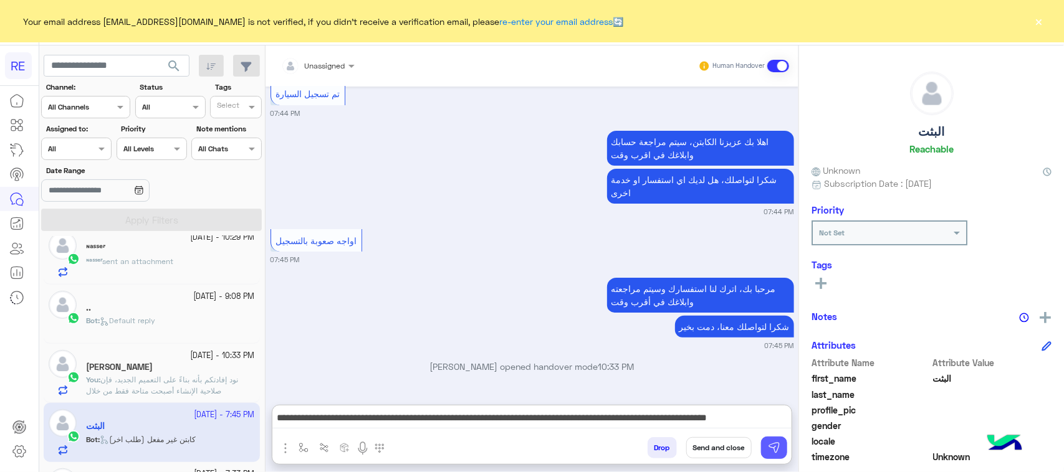
click at [775, 439] on button at bounding box center [774, 448] width 26 height 22
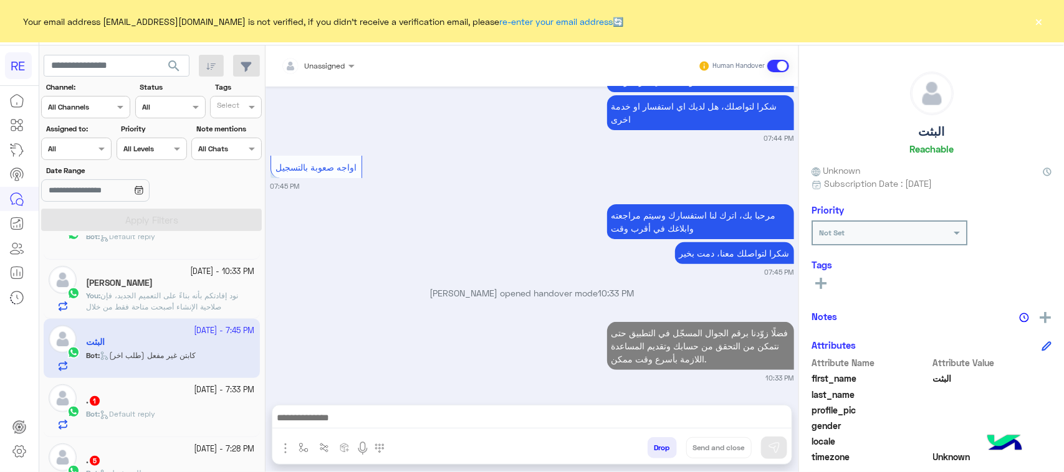
scroll to position [468, 0]
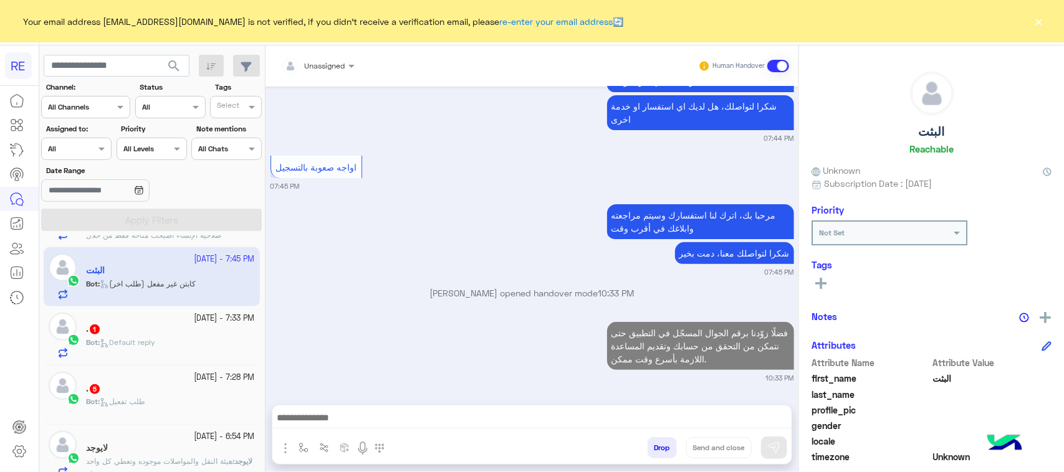
click at [173, 347] on div "Bot : Default reply" at bounding box center [170, 348] width 169 height 22
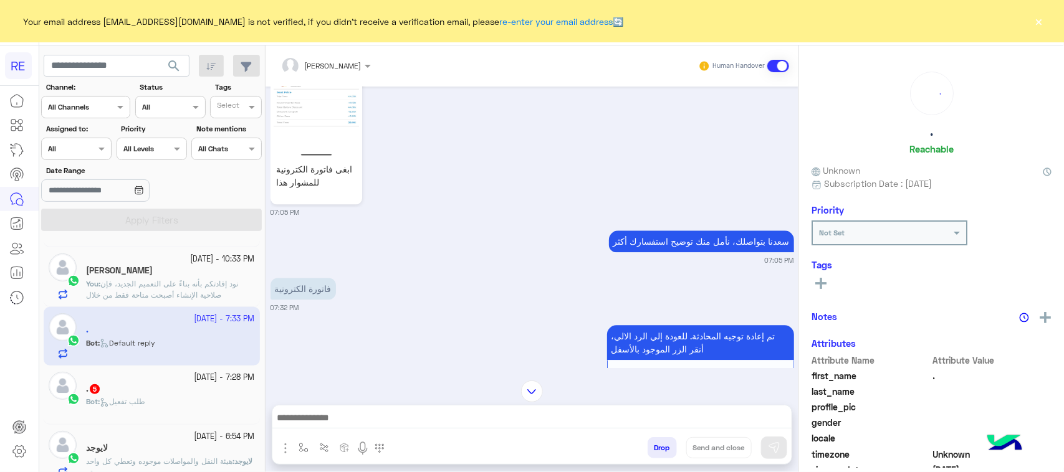
scroll to position [1208, 0]
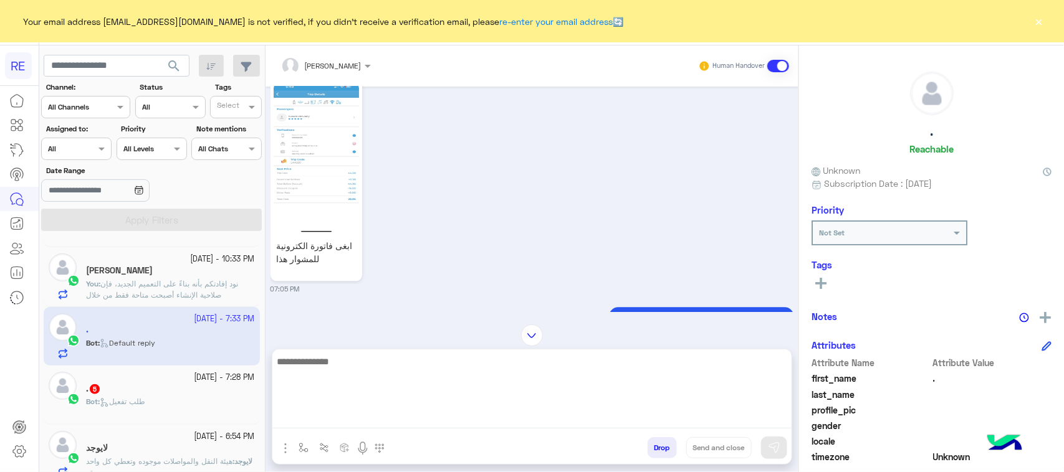
click at [434, 422] on textarea at bounding box center [531, 391] width 519 height 75
paste textarea "**********"
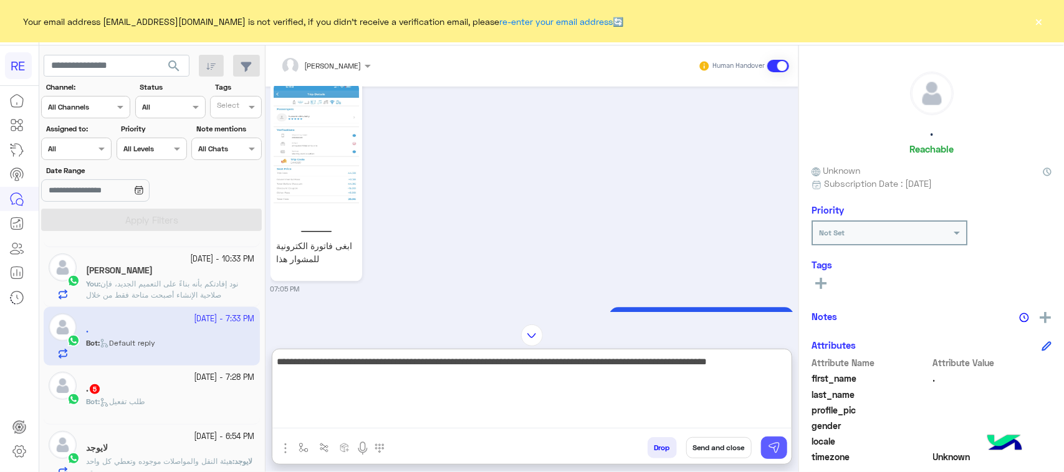
type textarea "**********"
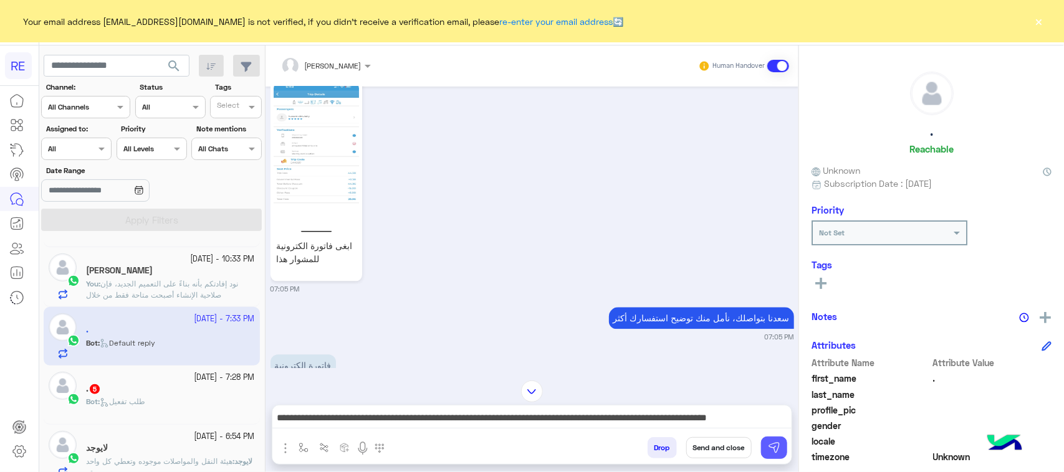
click at [783, 449] on button at bounding box center [774, 448] width 26 height 22
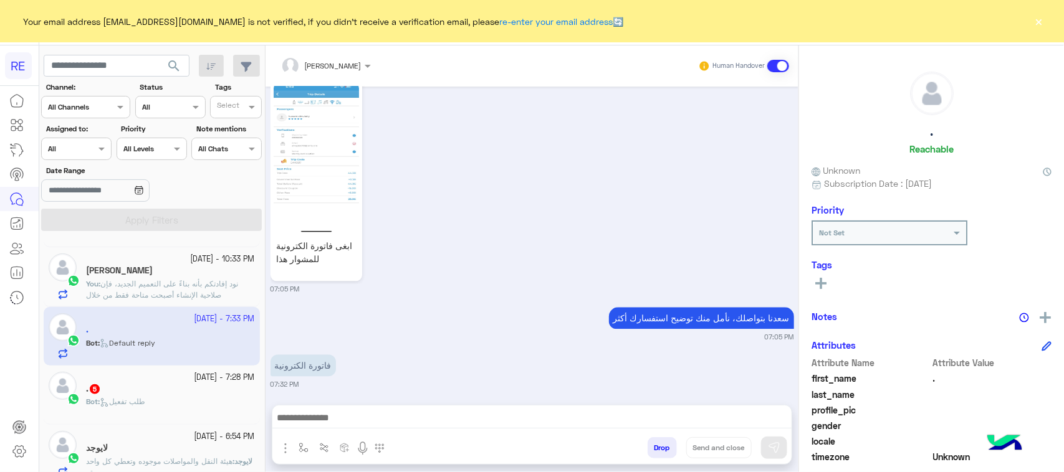
scroll to position [1438, 0]
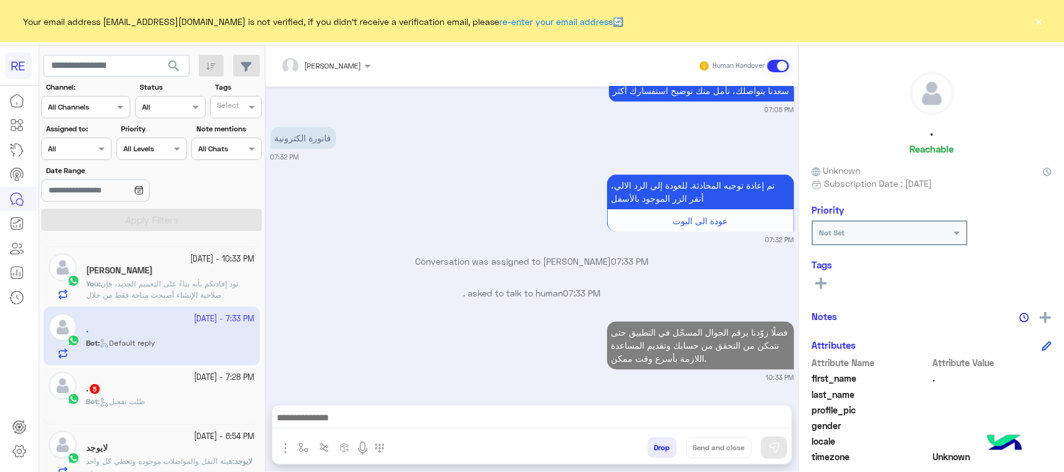
click at [92, 424] on div "[DATE] - 7:28 PM . 5 Bot : طلب تفعيل" at bounding box center [152, 395] width 216 height 59
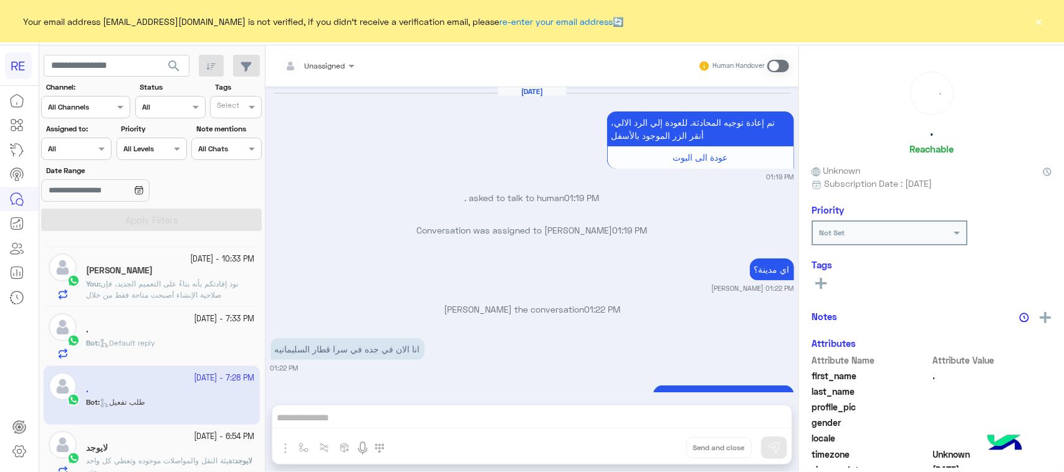
scroll to position [1666, 0]
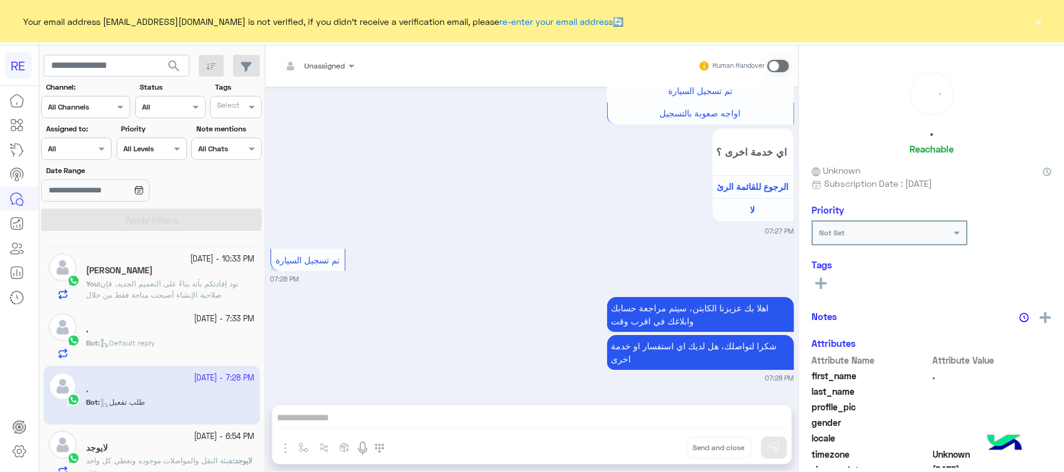
click at [385, 418] on div "Unassigned Human Handover [DATE] تم إعادة توجيه المحادثة. للعودة إلي الرد الالي…" at bounding box center [532, 261] width 533 height 432
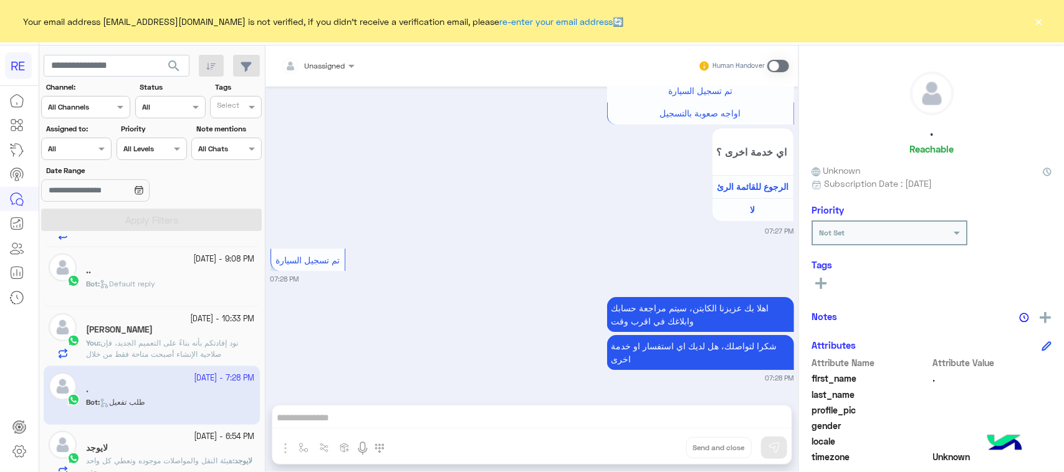
click at [781, 66] on span at bounding box center [778, 66] width 22 height 12
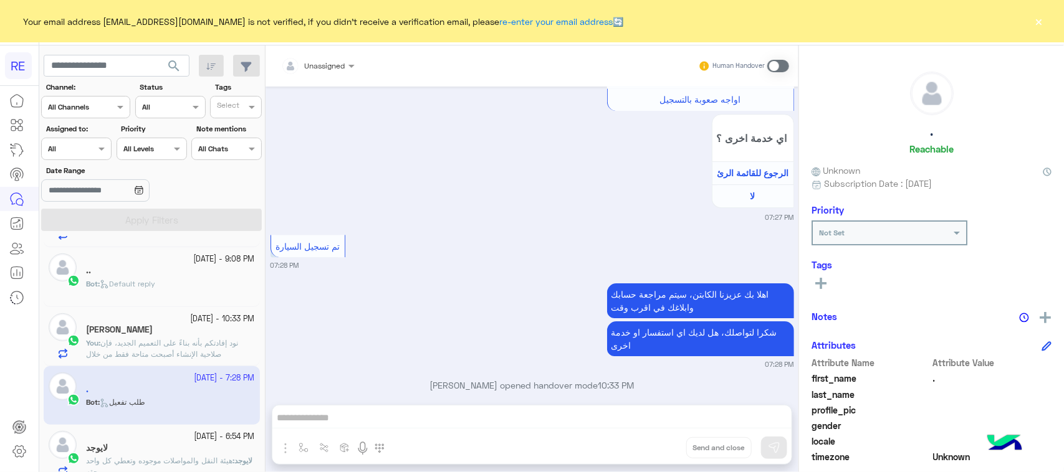
scroll to position [1698, 0]
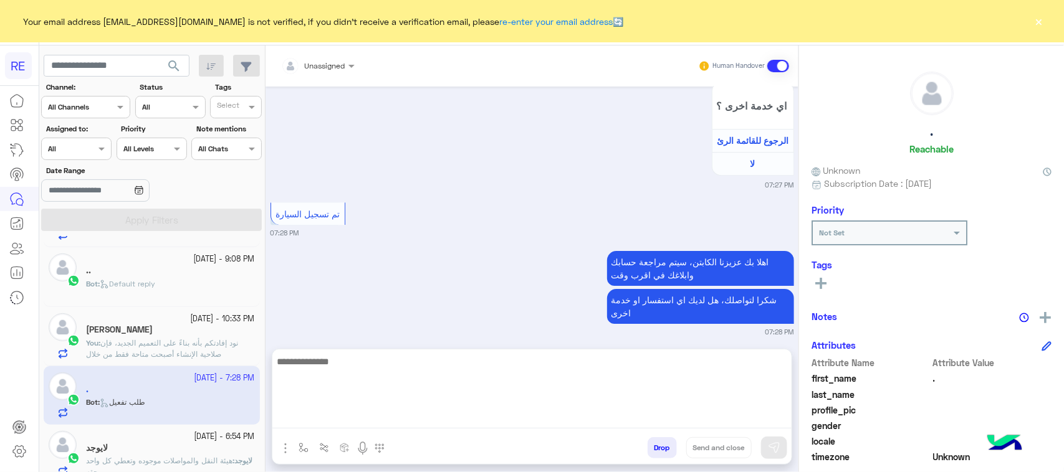
click at [413, 421] on textarea at bounding box center [531, 391] width 519 height 75
paste textarea "**********"
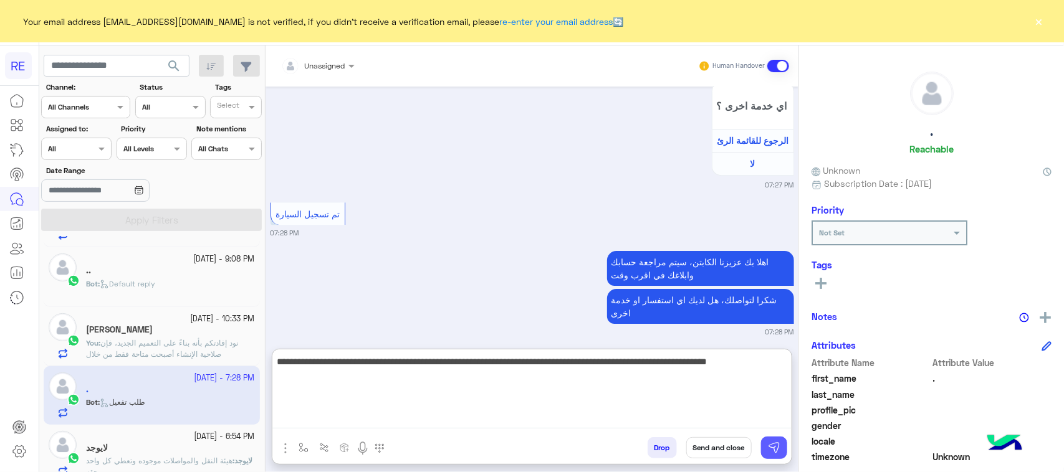
type textarea "**********"
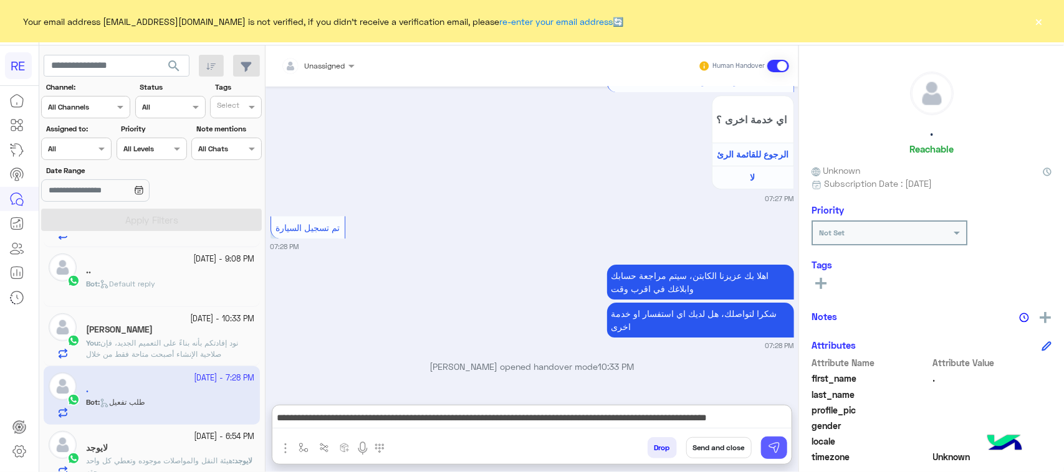
click at [771, 446] on img at bounding box center [774, 448] width 12 height 12
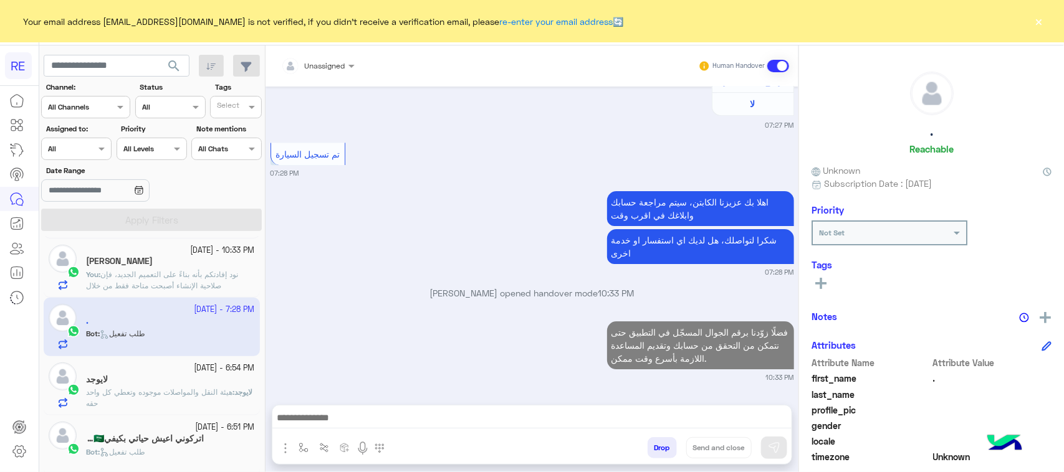
scroll to position [624, 0]
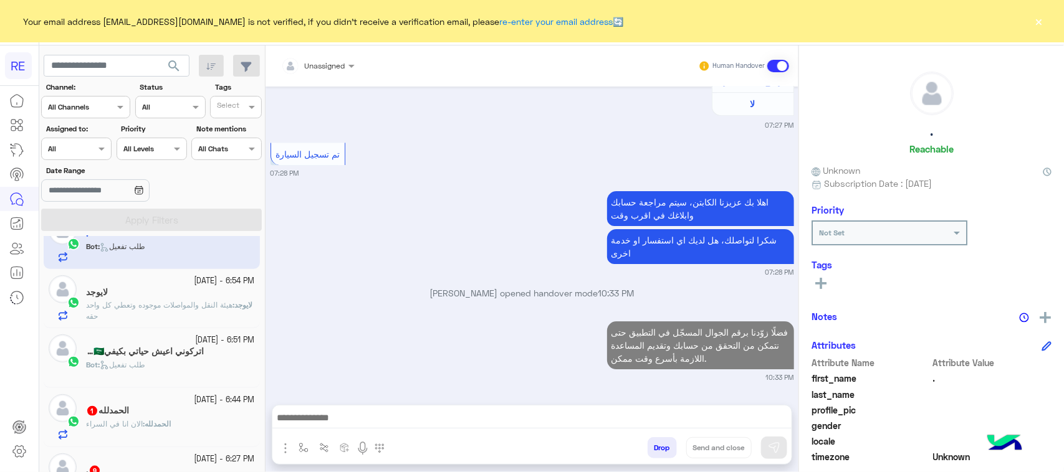
click at [203, 352] on div "اتركوني اعيش حياتي بكيفي🇸🇦 5" at bounding box center [170, 353] width 169 height 13
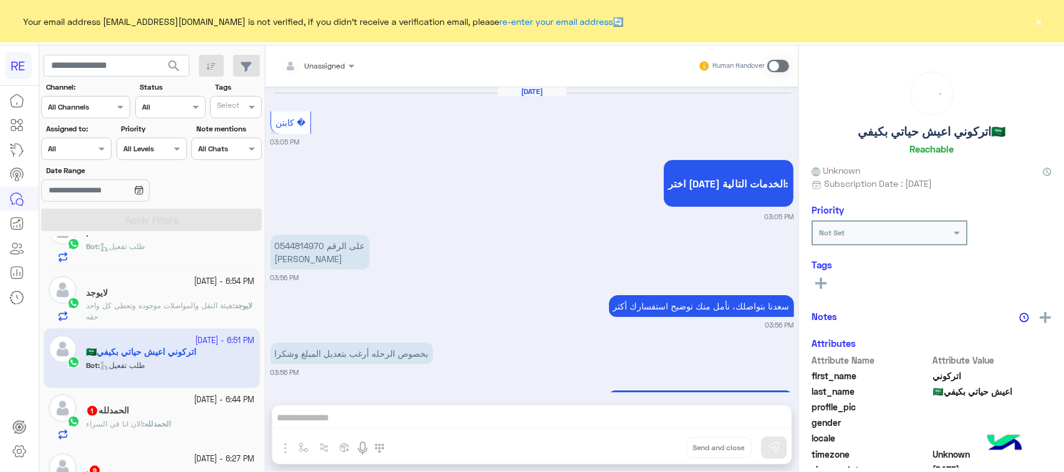
scroll to position [1859, 0]
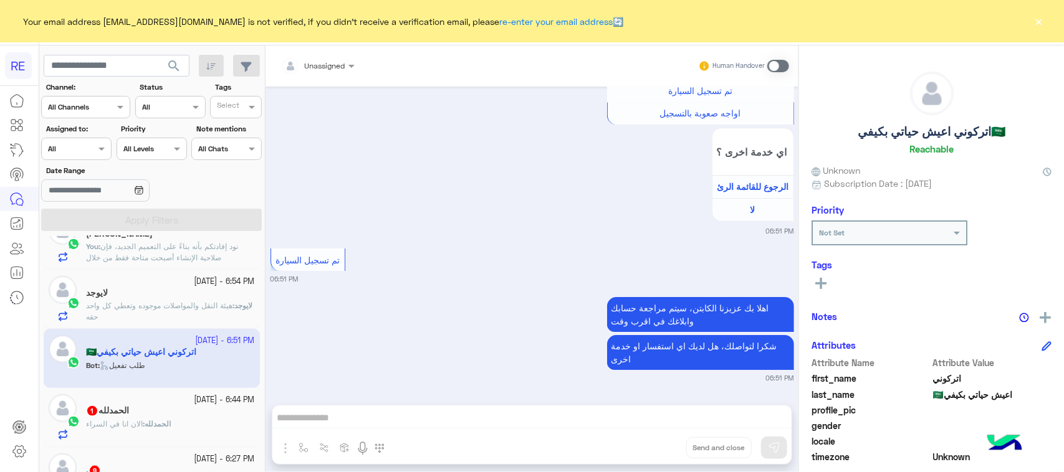
click at [782, 62] on span at bounding box center [778, 66] width 22 height 12
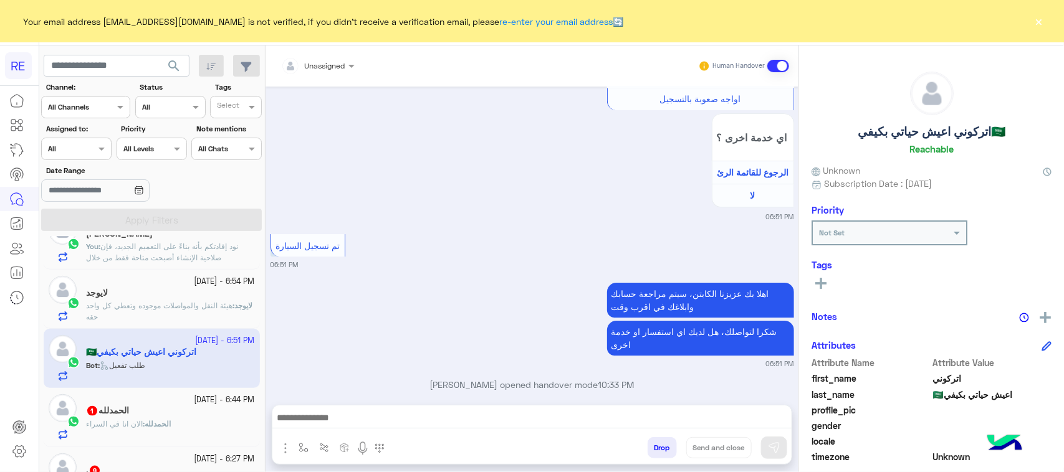
scroll to position [1892, 0]
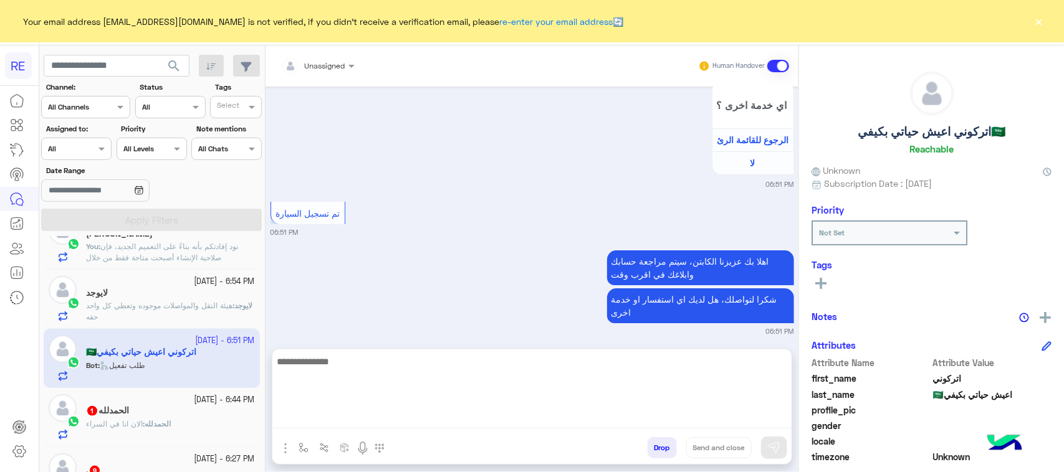
click at [437, 415] on textarea at bounding box center [531, 391] width 519 height 75
paste textarea "**********"
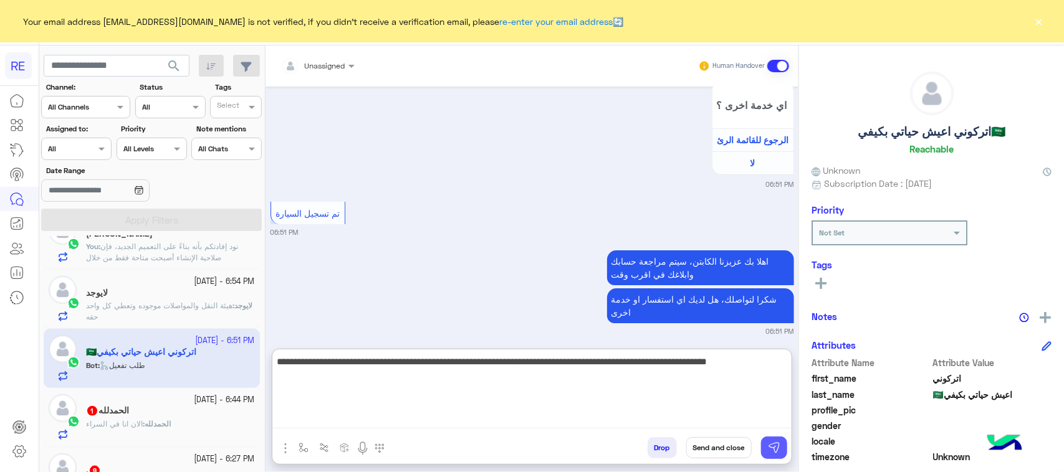
type textarea "**********"
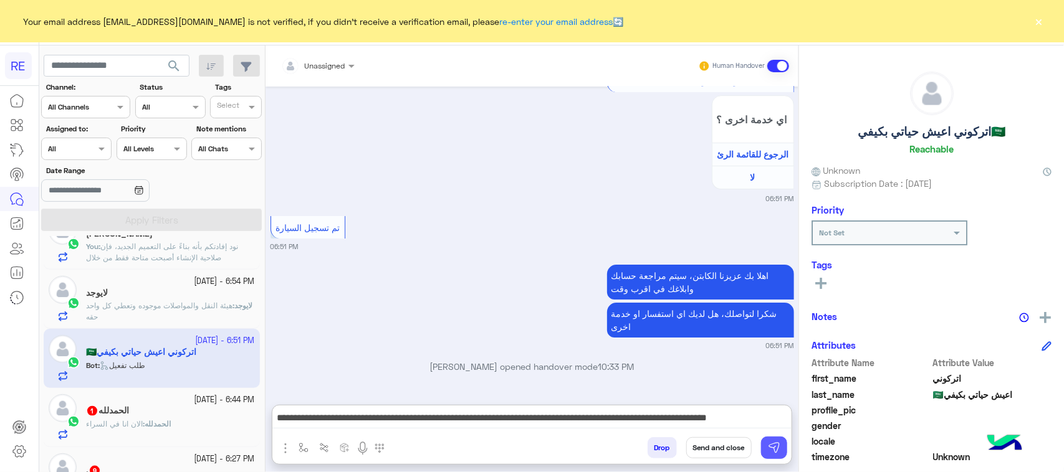
click at [772, 444] on img at bounding box center [774, 448] width 12 height 12
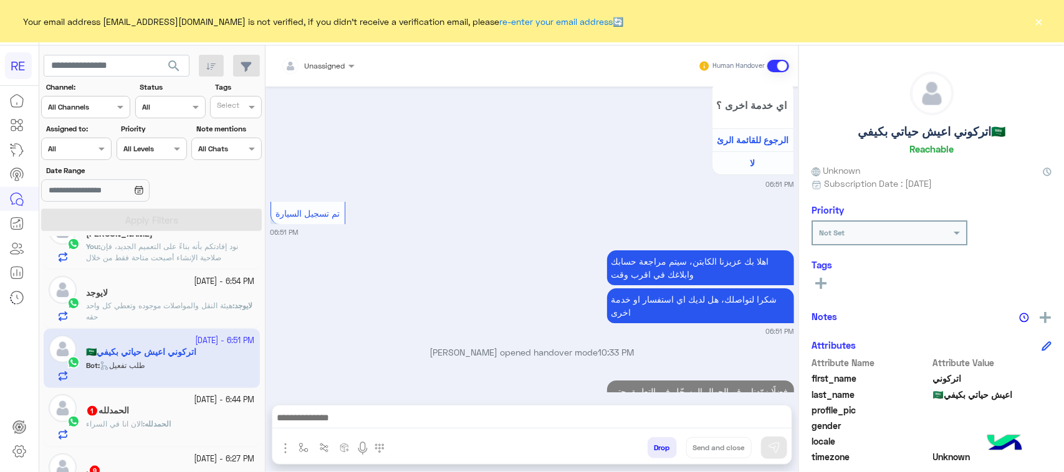
scroll to position [1965, 0]
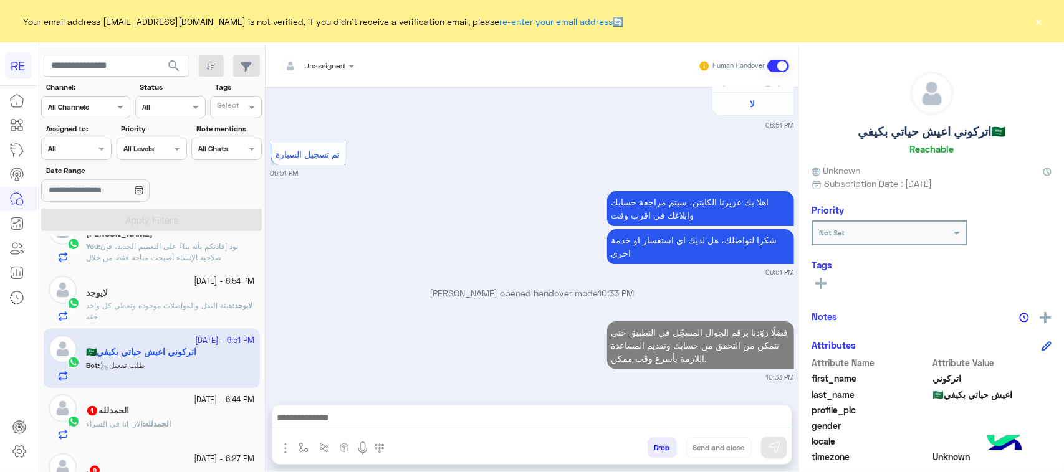
click at [171, 430] on p "ال[PERSON_NAME] : الان انا في السراء" at bounding box center [128, 424] width 85 height 11
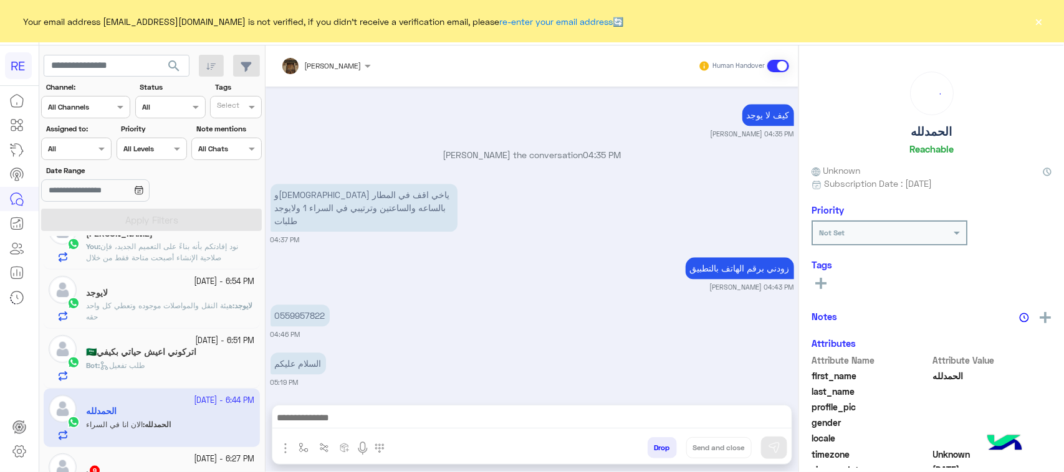
scroll to position [625, 0]
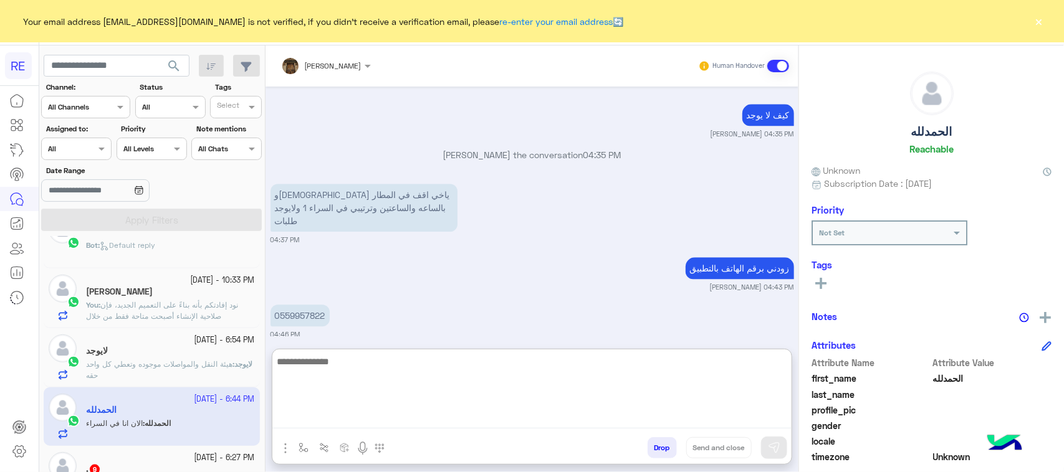
click at [482, 421] on textarea at bounding box center [531, 391] width 519 height 75
paste textarea "**********"
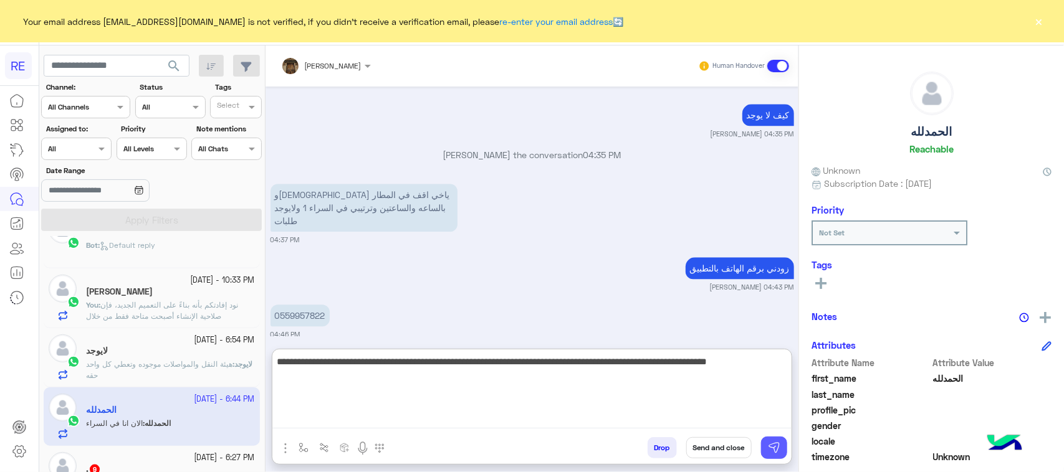
type textarea "**********"
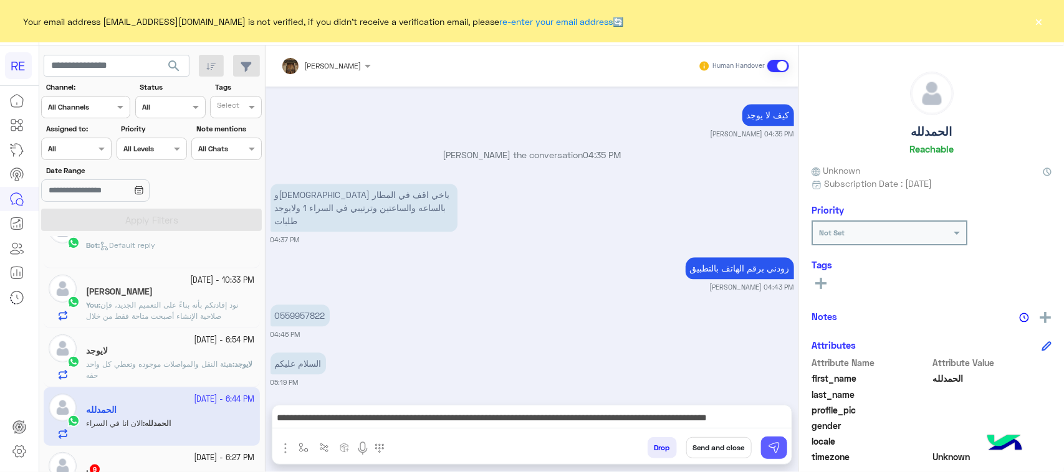
drag, startPoint x: 782, startPoint y: 452, endPoint x: 765, endPoint y: 452, distance: 17.5
click at [780, 452] on button at bounding box center [774, 448] width 26 height 22
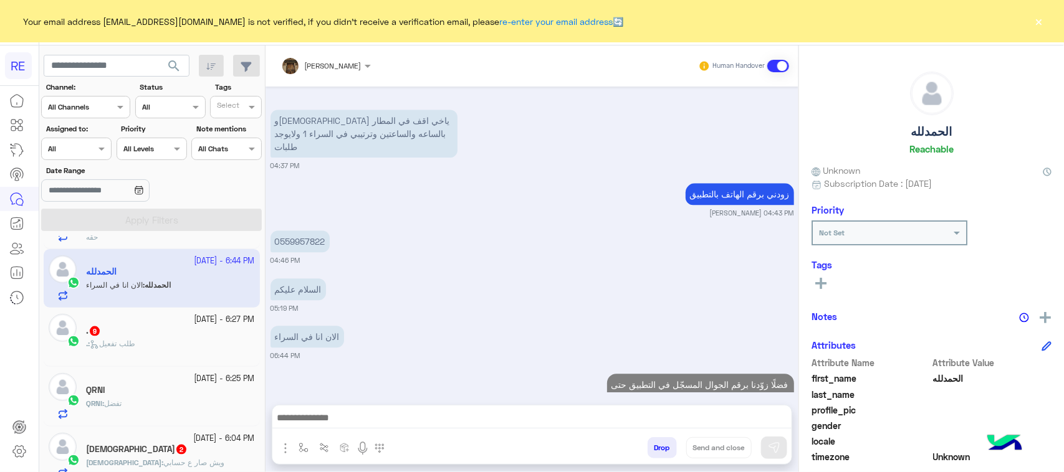
scroll to position [781, 0]
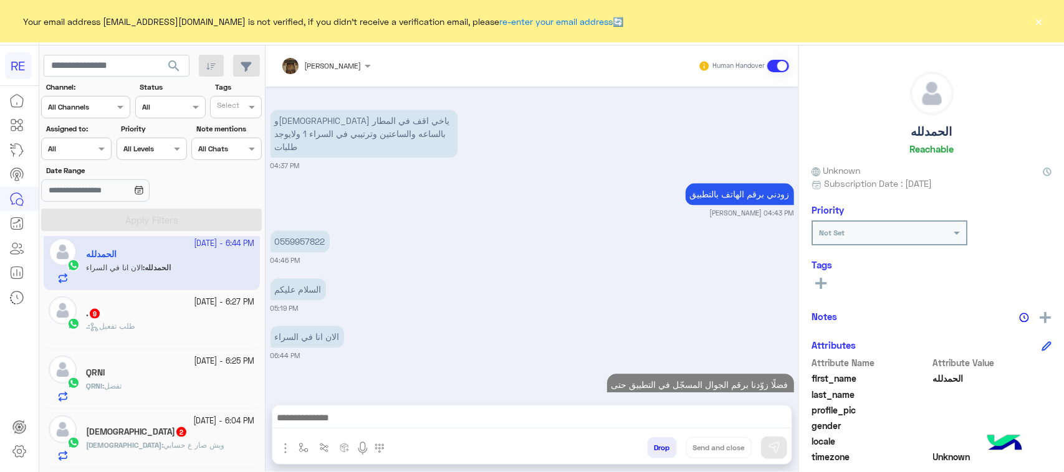
click at [181, 335] on div ". : طلب تفعيل" at bounding box center [170, 332] width 169 height 22
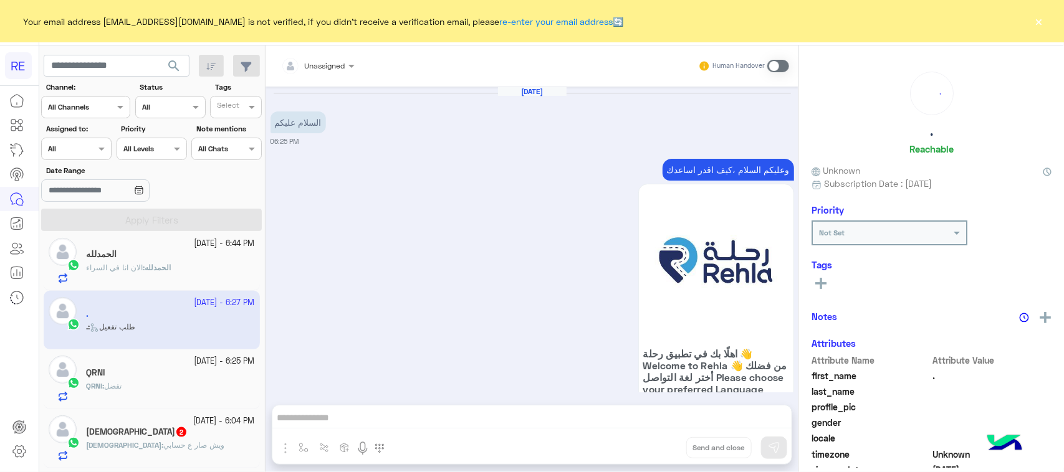
scroll to position [1905, 0]
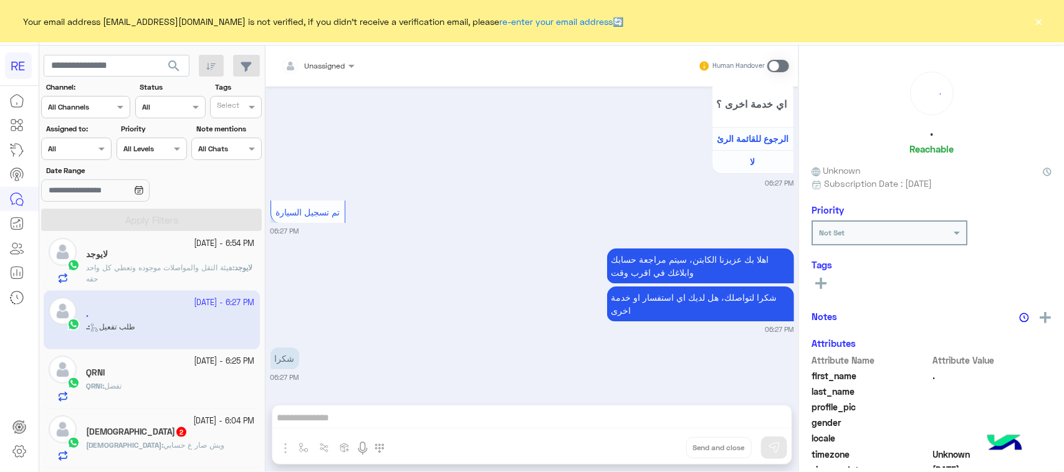
click at [365, 423] on div "Unassigned Human Handover [DATE] السلام عليكم 06:25 PM وعليكم السلام ،كيف اقدر …" at bounding box center [532, 261] width 533 height 432
click at [781, 65] on span at bounding box center [778, 66] width 22 height 12
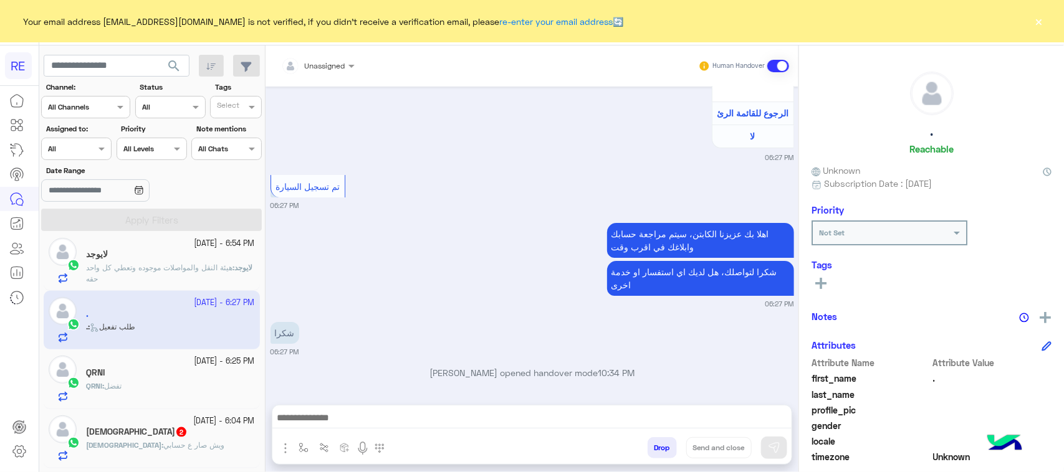
scroll to position [1937, 0]
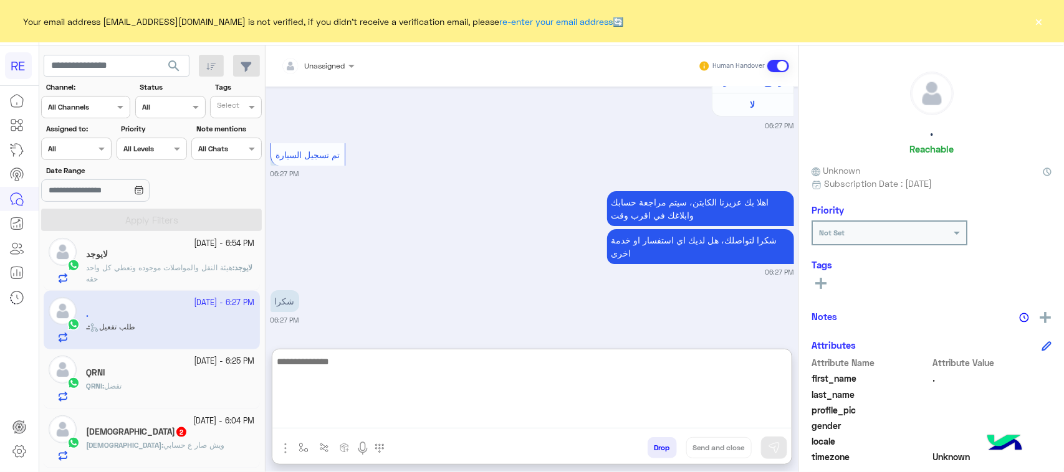
click at [396, 428] on textarea at bounding box center [531, 391] width 519 height 75
paste textarea "**********"
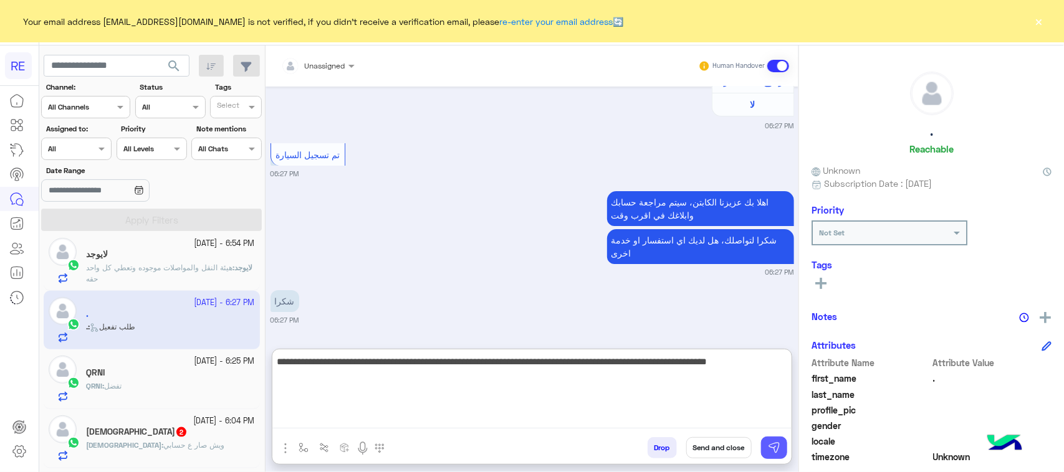
type textarea "**********"
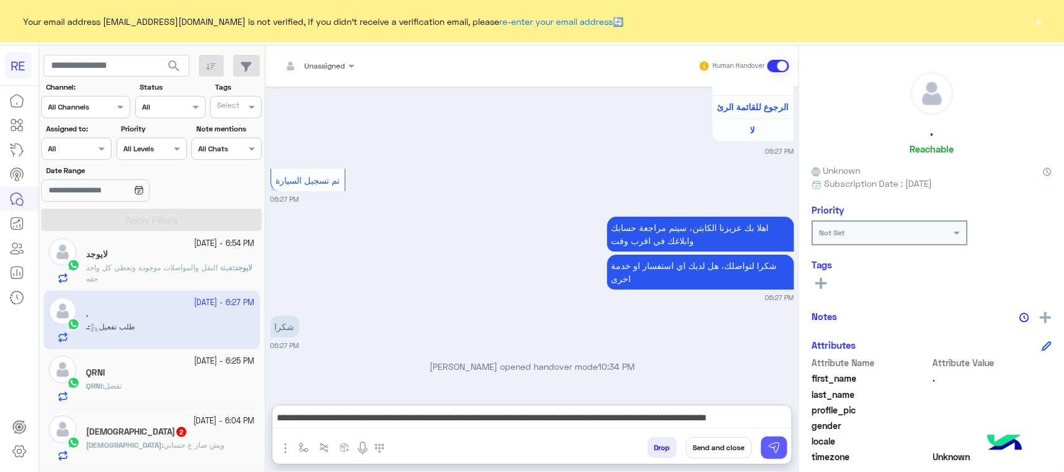
click at [767, 447] on button at bounding box center [774, 448] width 26 height 22
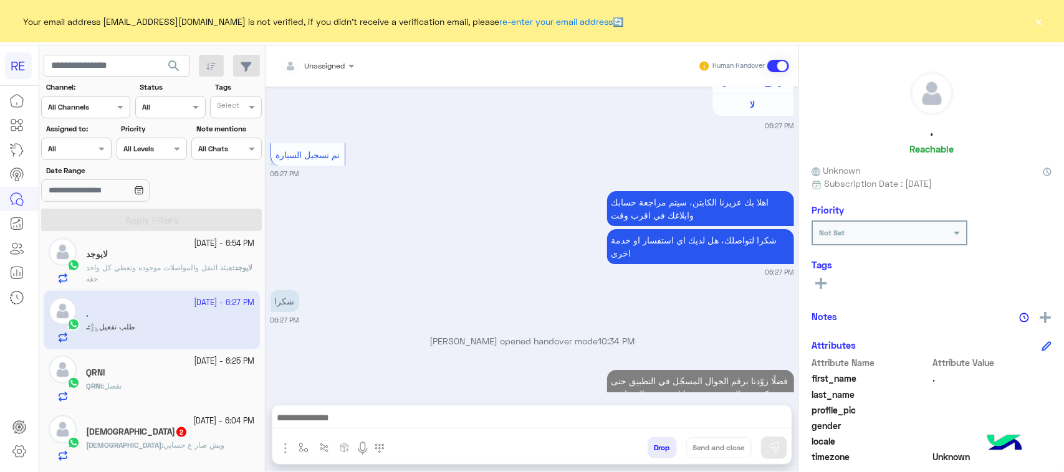
scroll to position [2011, 0]
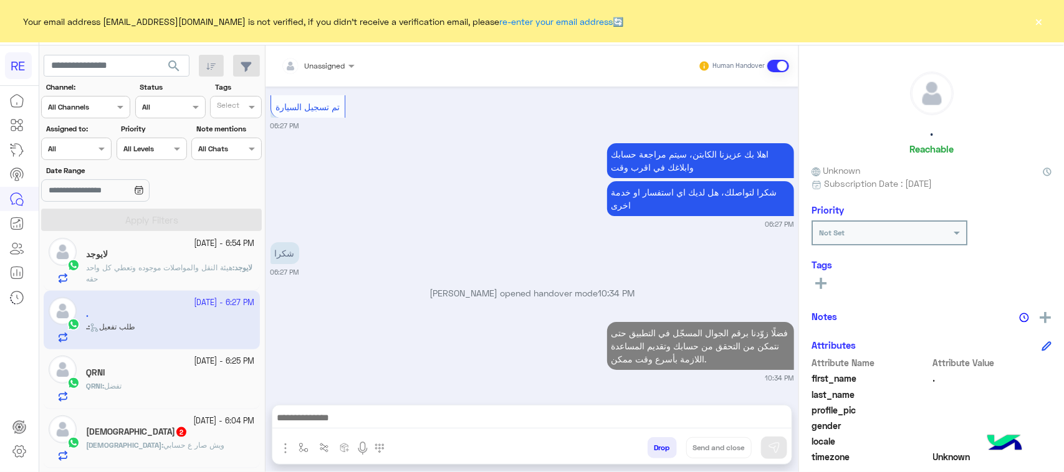
click at [189, 447] on div "[DEMOGRAPHIC_DATA] : ويش صار ع حسابي" at bounding box center [170, 451] width 169 height 22
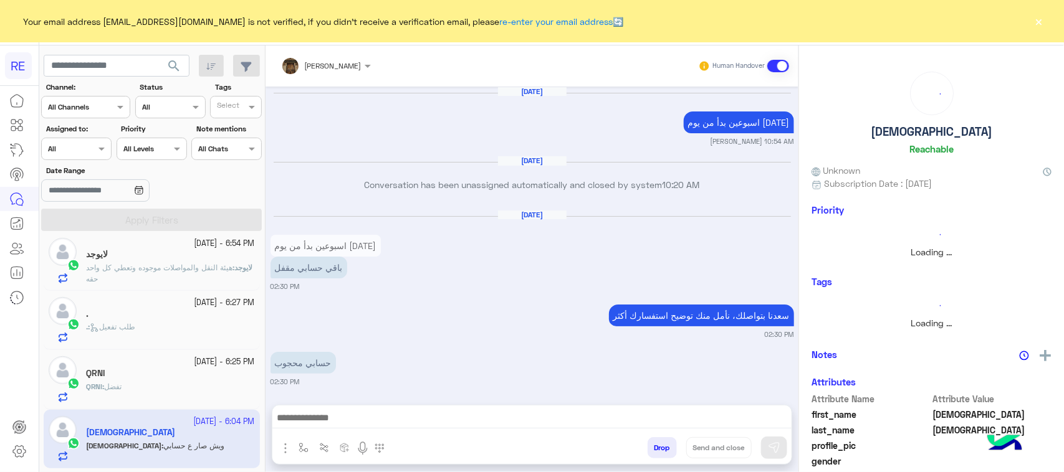
scroll to position [851, 0]
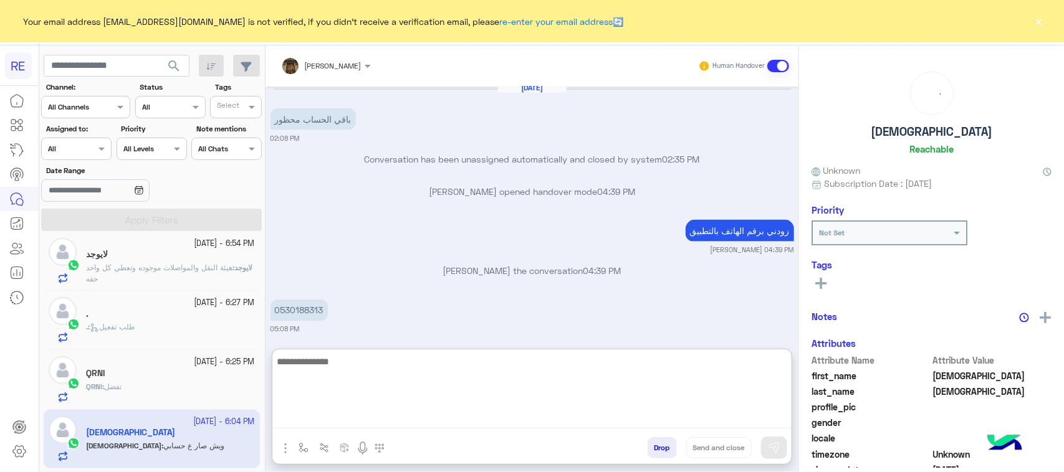
click at [335, 422] on textarea at bounding box center [531, 391] width 519 height 75
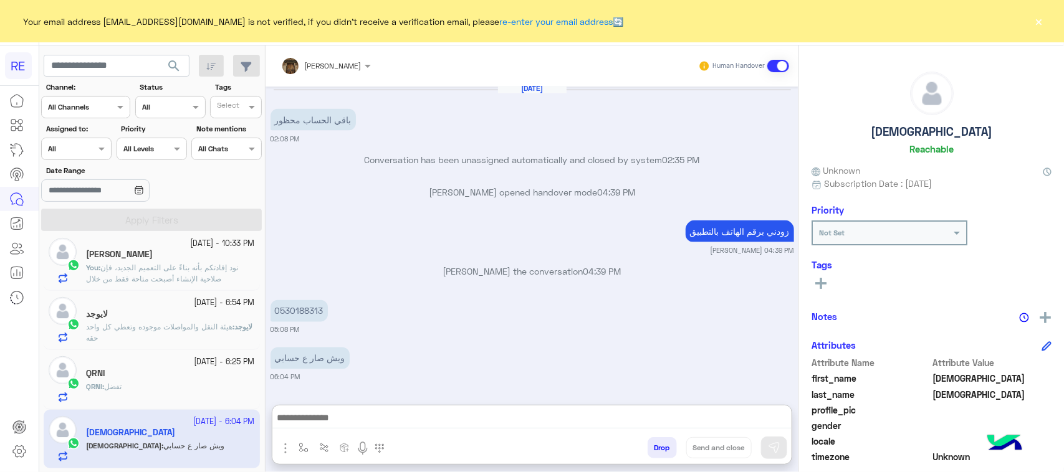
drag, startPoint x: 335, startPoint y: 421, endPoint x: 270, endPoint y: 268, distance: 166.7
click at [271, 268] on p "[PERSON_NAME] the conversation 04:39 PM" at bounding box center [533, 271] width 524 height 13
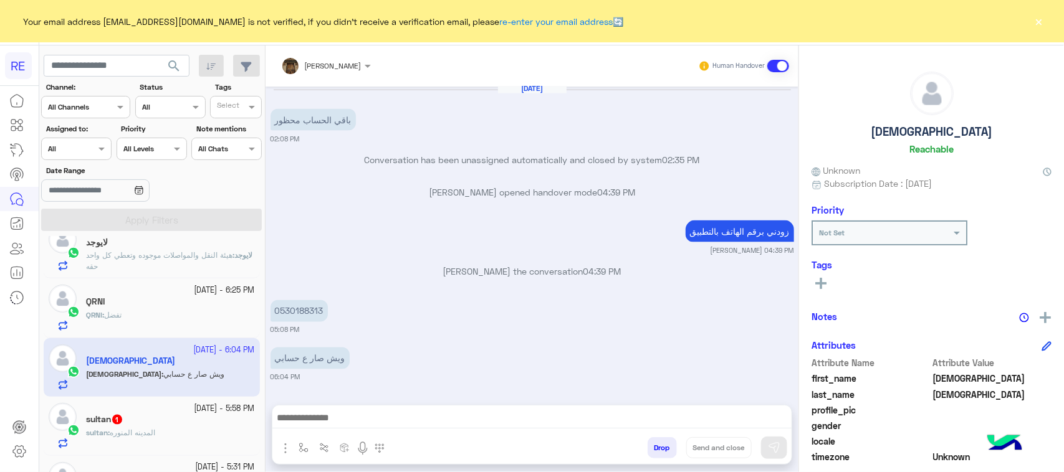
scroll to position [937, 0]
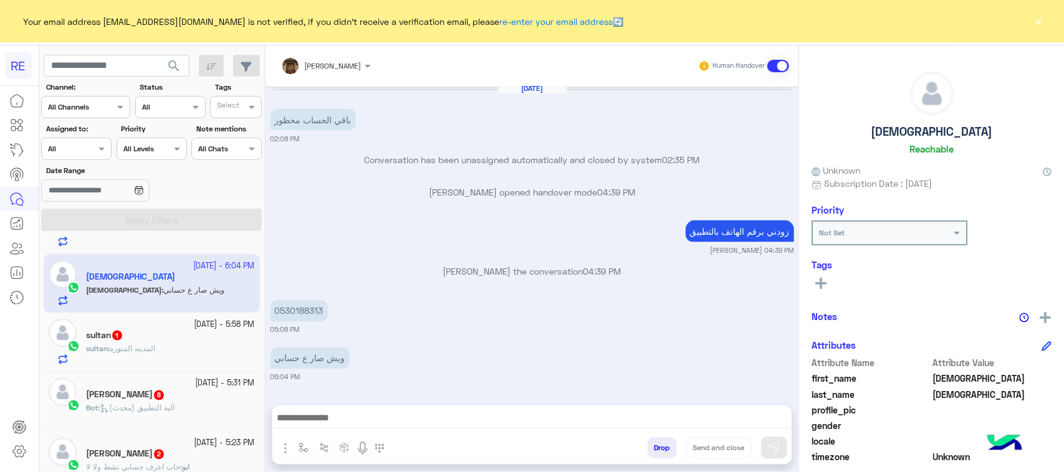
click at [132, 343] on div "sultan 1" at bounding box center [170, 336] width 169 height 13
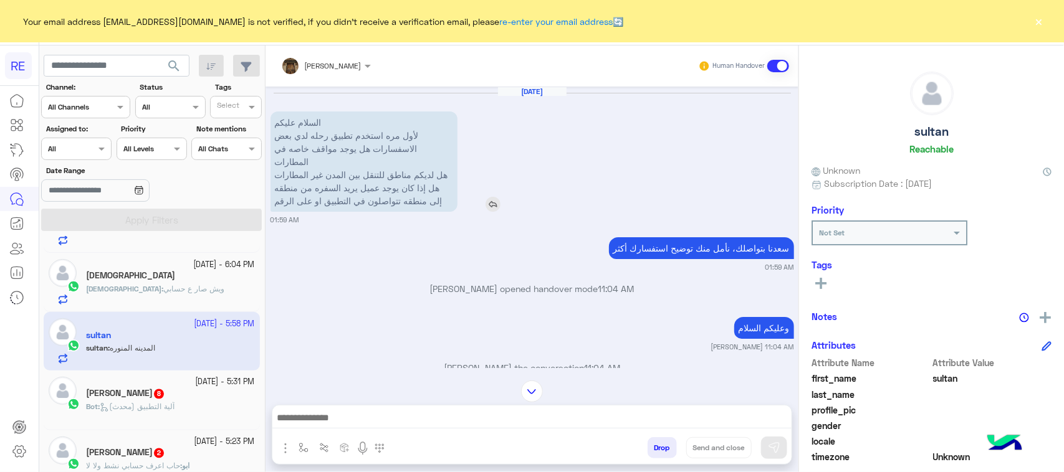
click at [370, 179] on p "السلام عليكم لأول مره استخدم تطبيق رحله لدي بعض الاسفسارات هل يوجد مواقف خاصه ف…" at bounding box center [364, 162] width 187 height 100
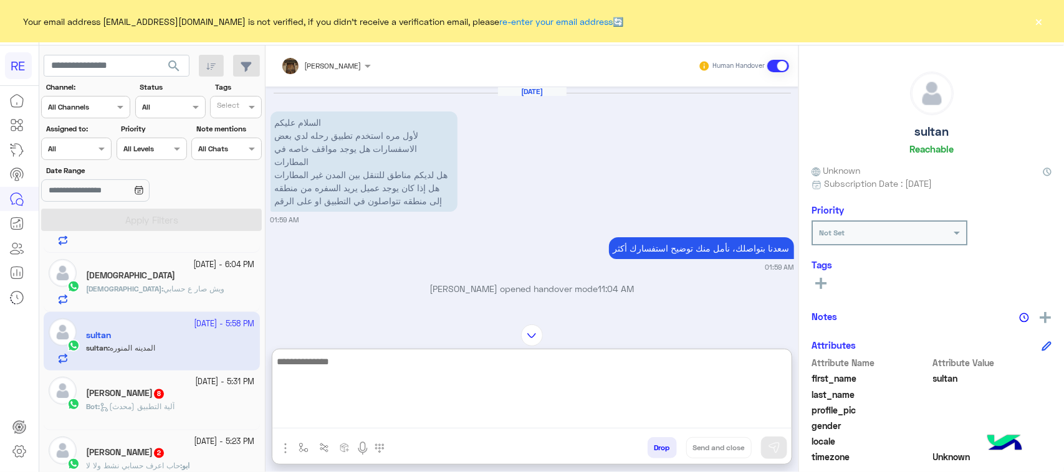
click at [388, 426] on textarea at bounding box center [531, 391] width 519 height 75
type textarea "***"
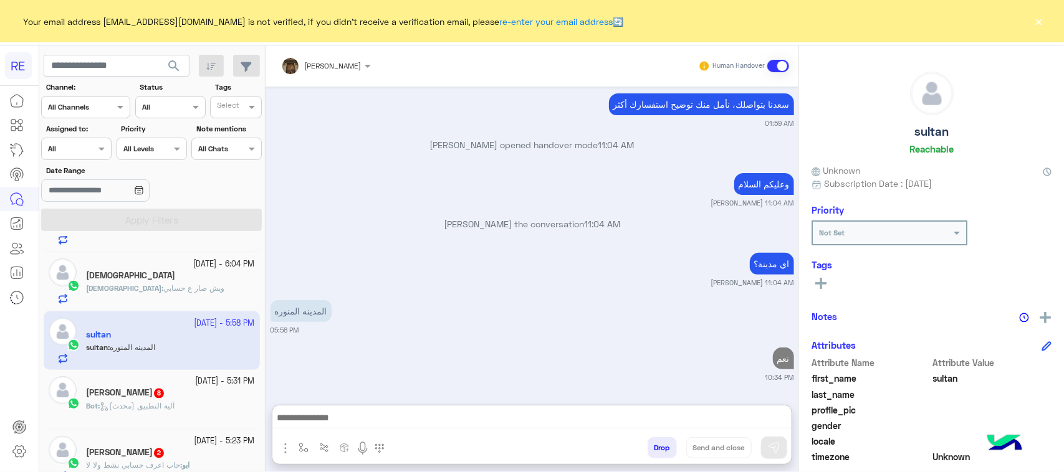
click at [140, 411] on span "آلية التطبيق (محدث)" at bounding box center [137, 406] width 75 height 9
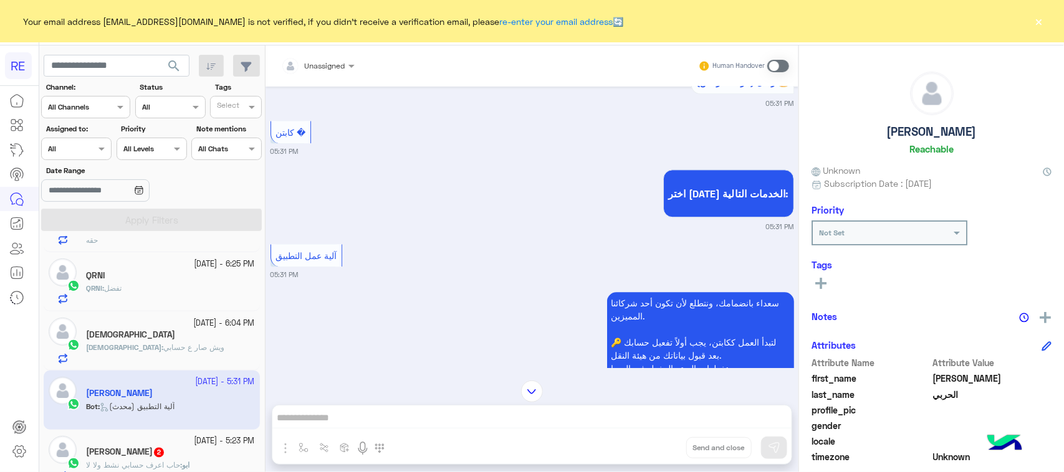
click at [777, 62] on span at bounding box center [778, 66] width 22 height 12
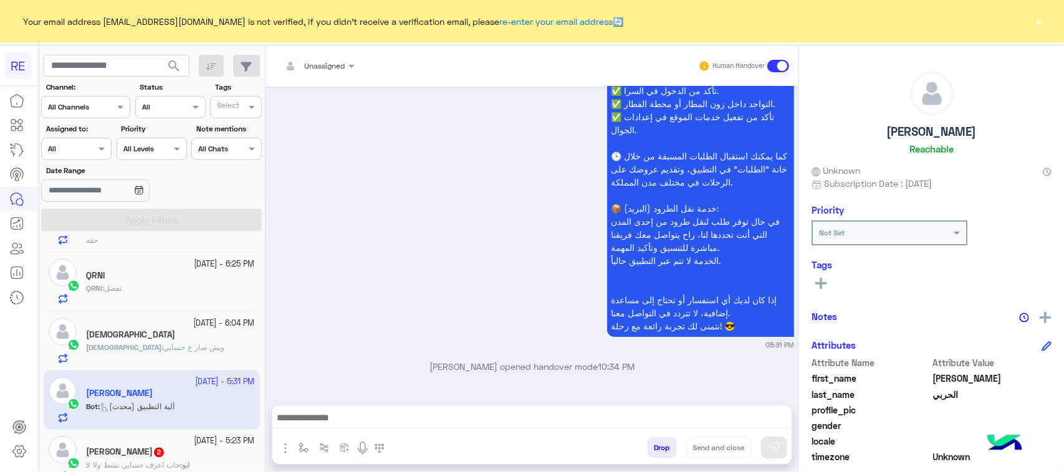
click at [368, 431] on div at bounding box center [531, 421] width 519 height 31
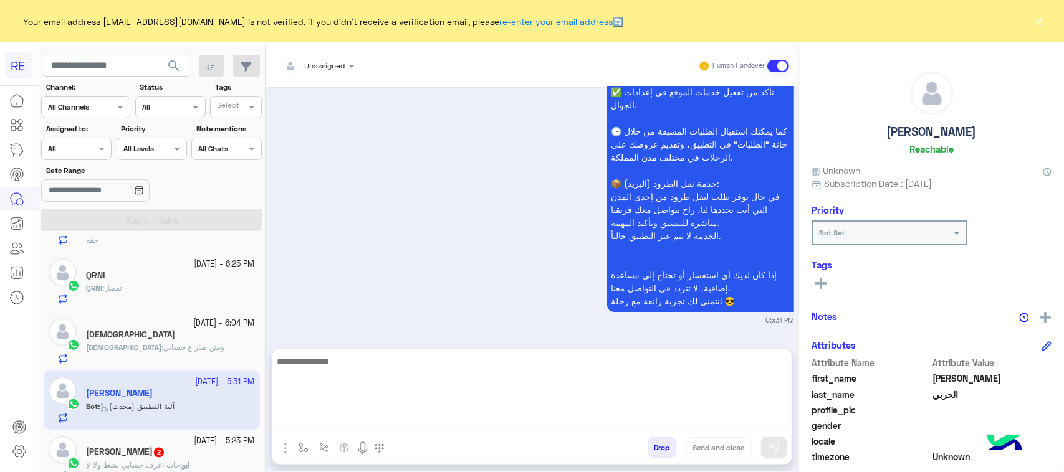
click at [370, 426] on textarea at bounding box center [531, 391] width 519 height 75
paste textarea "**********"
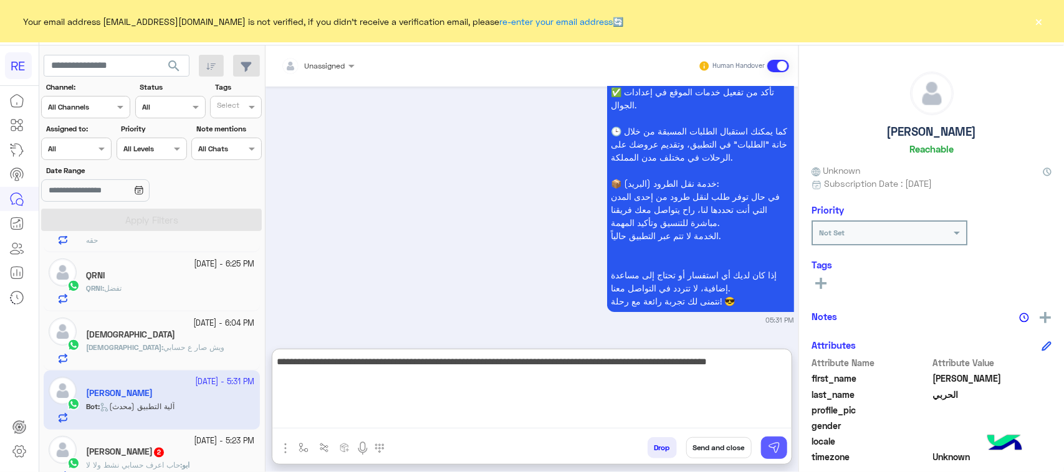
type textarea "**********"
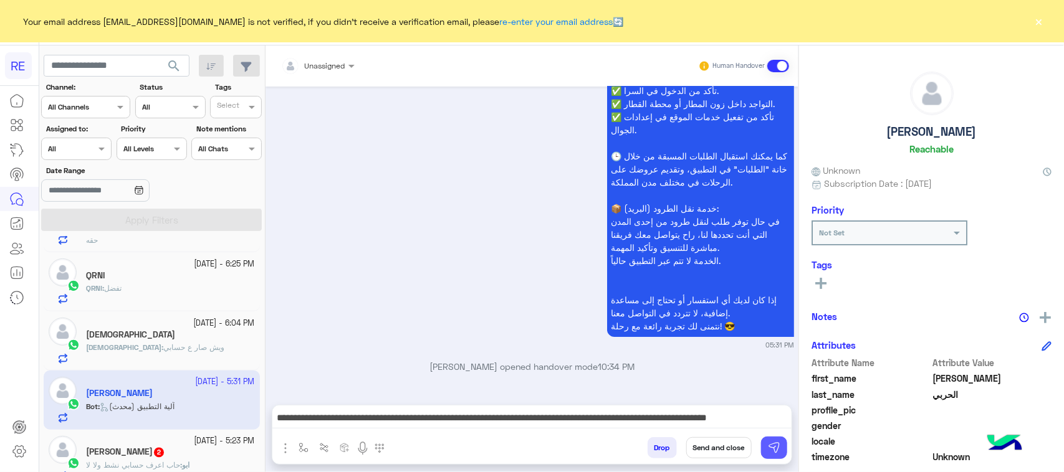
click at [771, 446] on img at bounding box center [774, 448] width 12 height 12
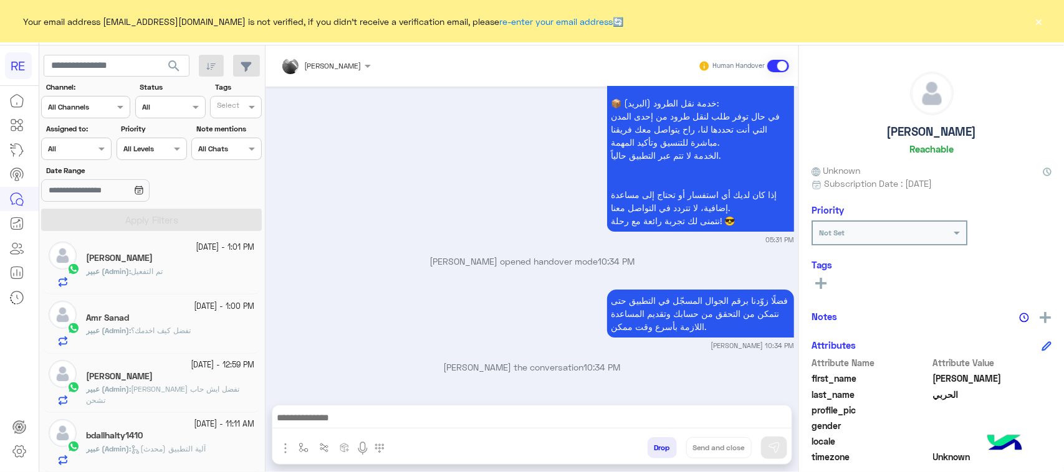
scroll to position [6, 0]
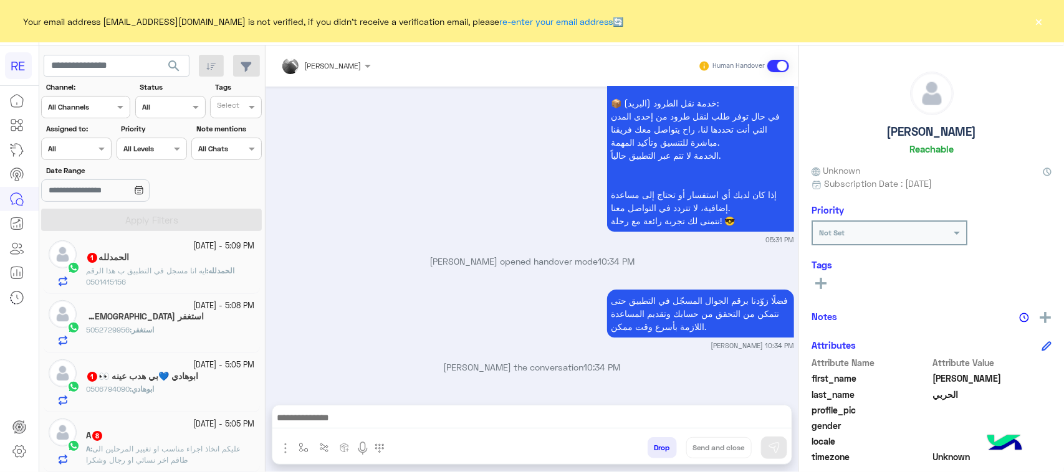
click at [153, 268] on span "ايه انا مسجل في التطبيق ب هذا الرقم 0501415156" at bounding box center [146, 276] width 120 height 21
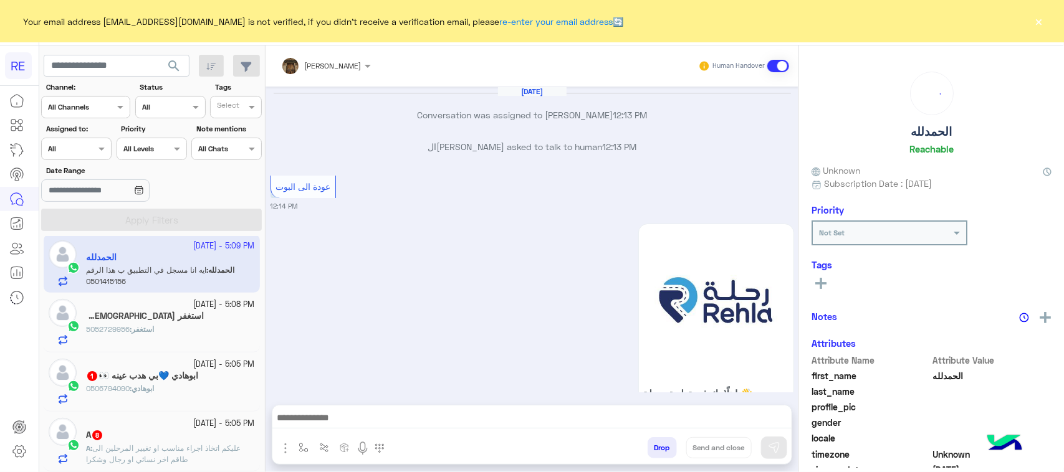
scroll to position [1573, 0]
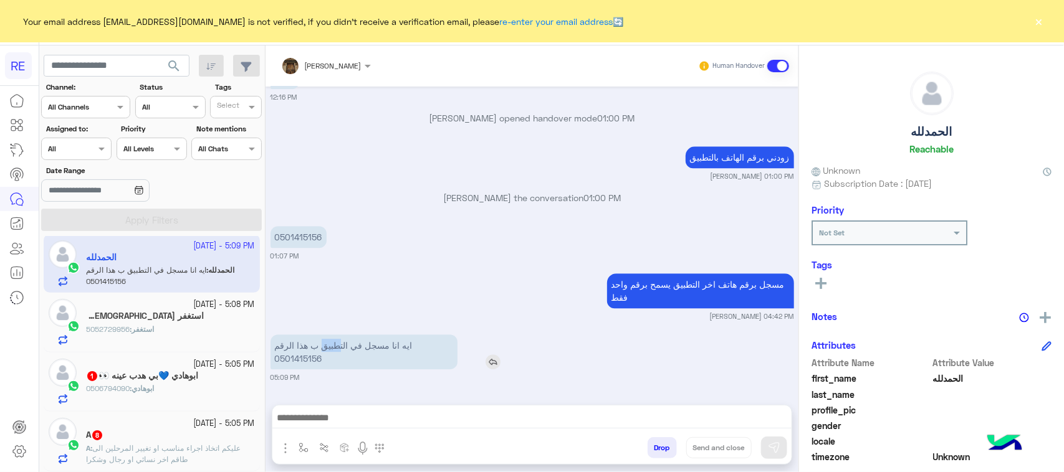
drag, startPoint x: 338, startPoint y: 350, endPoint x: 324, endPoint y: 352, distance: 14.5
click at [324, 352] on p "ايه انا مسجل في التطبيق ب هذا الرقم 0501415156" at bounding box center [364, 352] width 187 height 35
click at [324, 362] on p "ايه انا مسجل في التطبيق ب هذا الرقم 0501415156" at bounding box center [364, 352] width 187 height 35
drag, startPoint x: 332, startPoint y: 360, endPoint x: 279, endPoint y: 360, distance: 52.4
click at [279, 360] on p "ايه انا مسجل في التطبيق ب هذا الرقم 0501415156" at bounding box center [364, 352] width 187 height 35
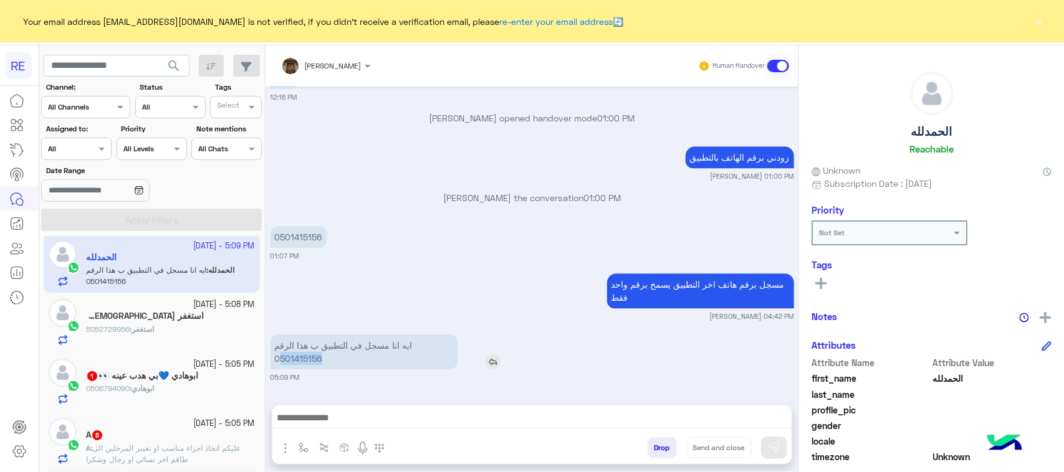
copy p "501415156"
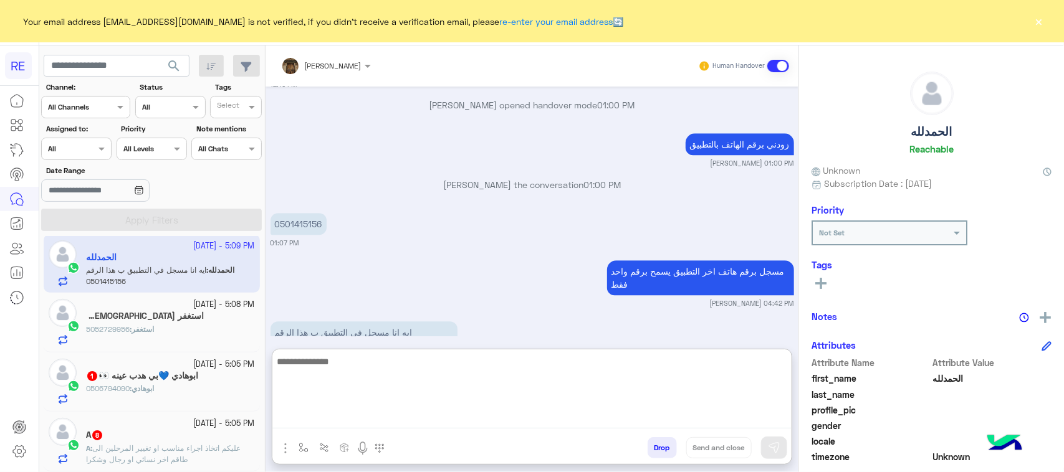
click at [441, 428] on textarea at bounding box center [531, 391] width 519 height 75
type textarea "**********"
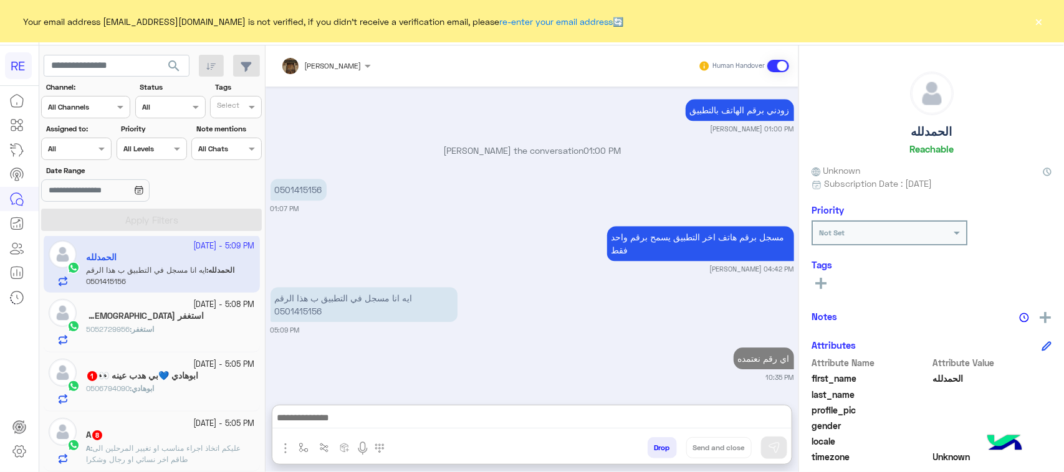
scroll to position [1647, 0]
click at [191, 340] on div "استغفر : 5052729956" at bounding box center [170, 335] width 169 height 22
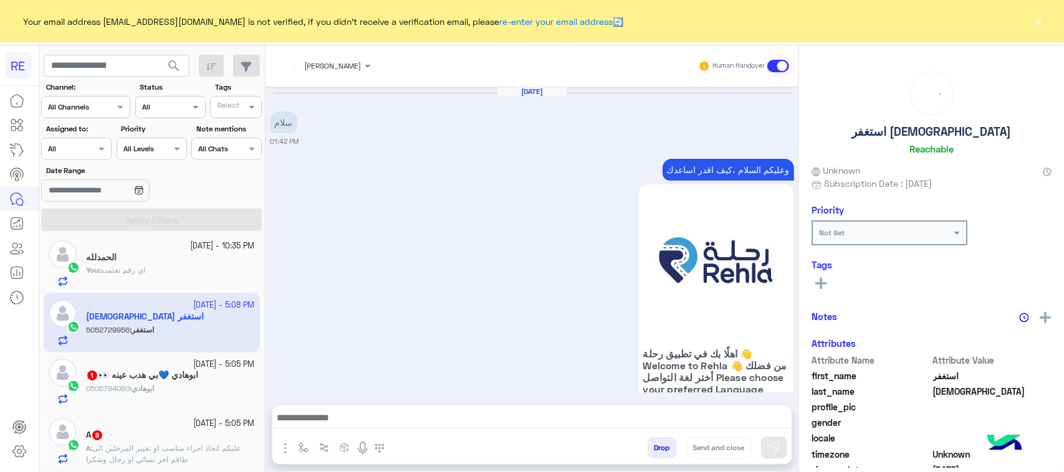
scroll to position [1983, 0]
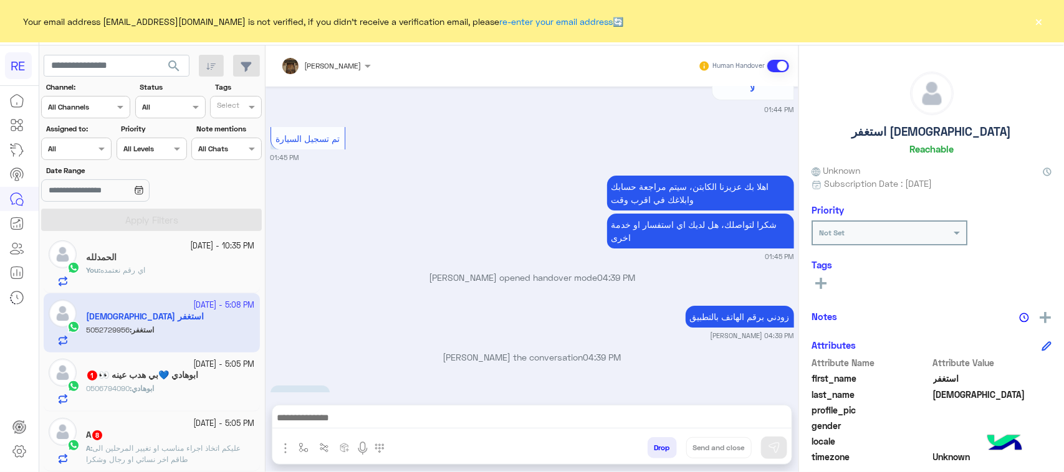
click at [194, 428] on small "[DATE] - 5:05 PM" at bounding box center [224, 424] width 61 height 12
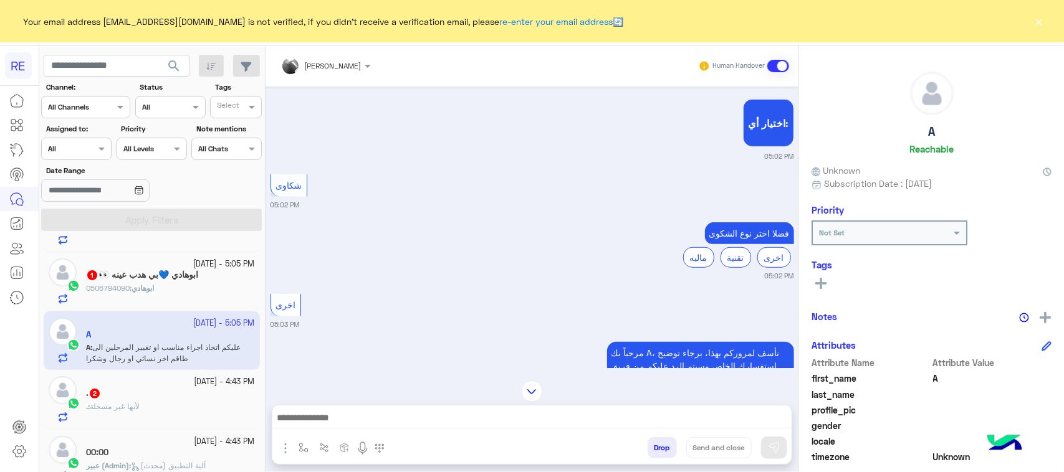
scroll to position [240, 0]
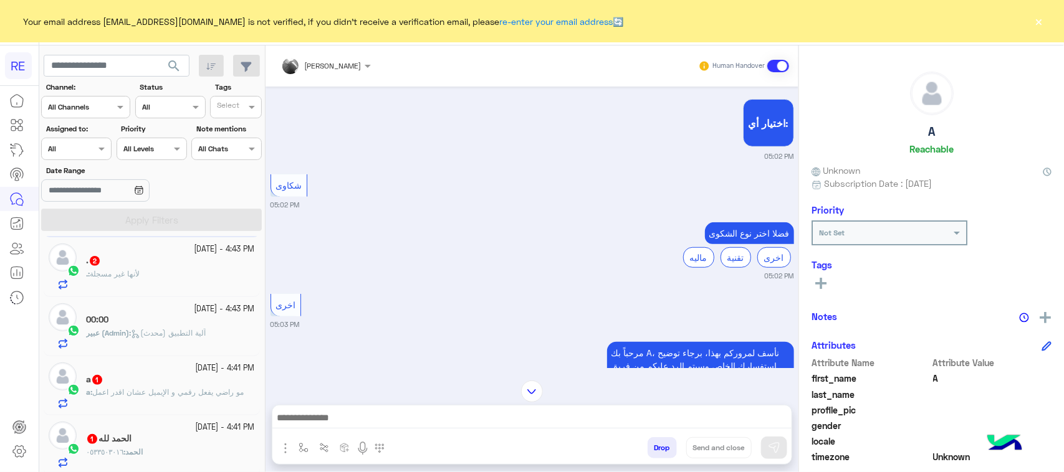
click at [160, 279] on div ". : لأنها غير مسجلة" at bounding box center [170, 280] width 169 height 22
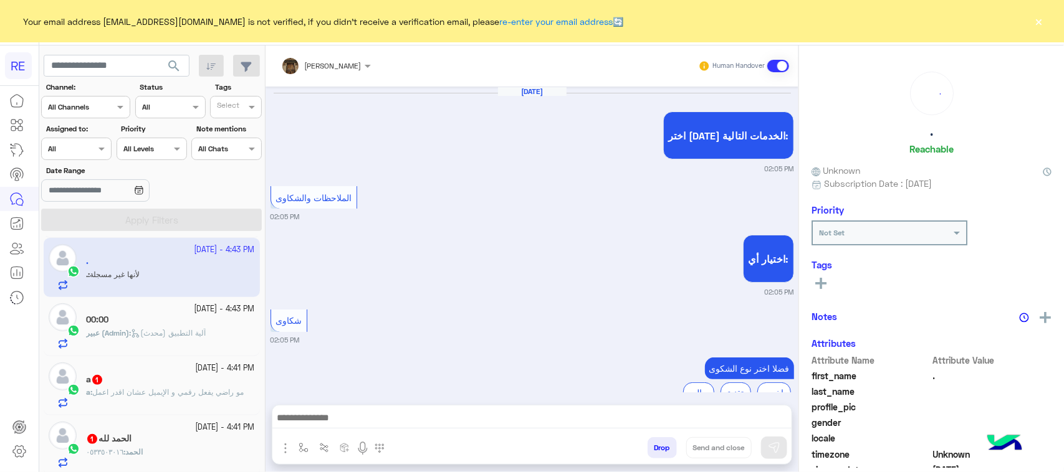
scroll to position [1150, 0]
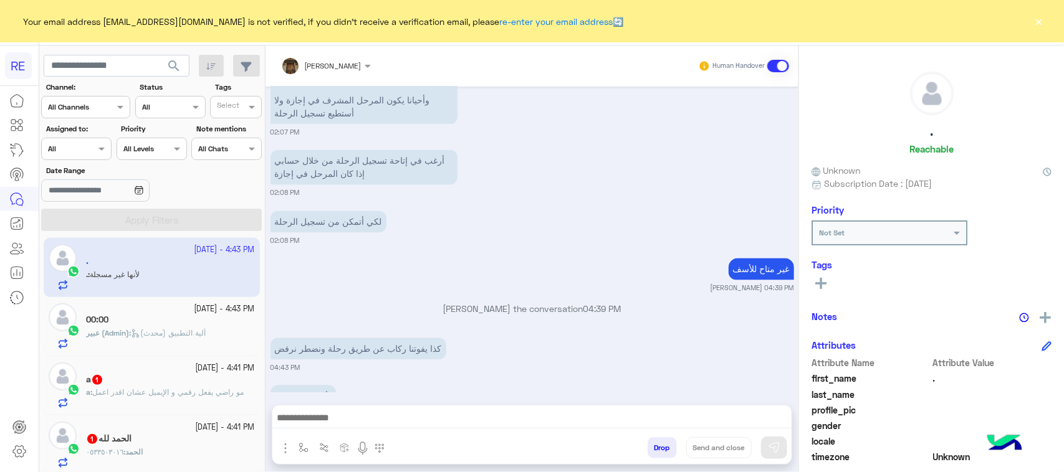
click at [193, 388] on div "a 1" at bounding box center [170, 381] width 169 height 13
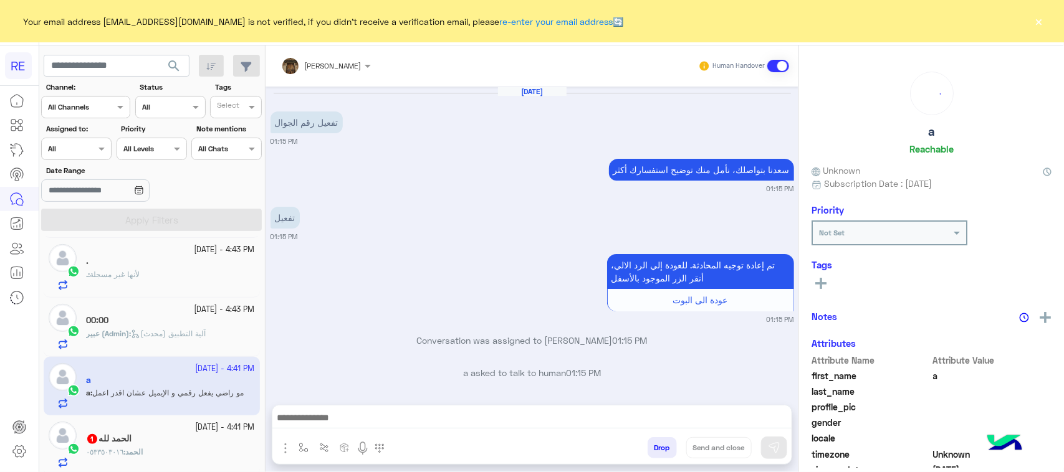
scroll to position [1470, 0]
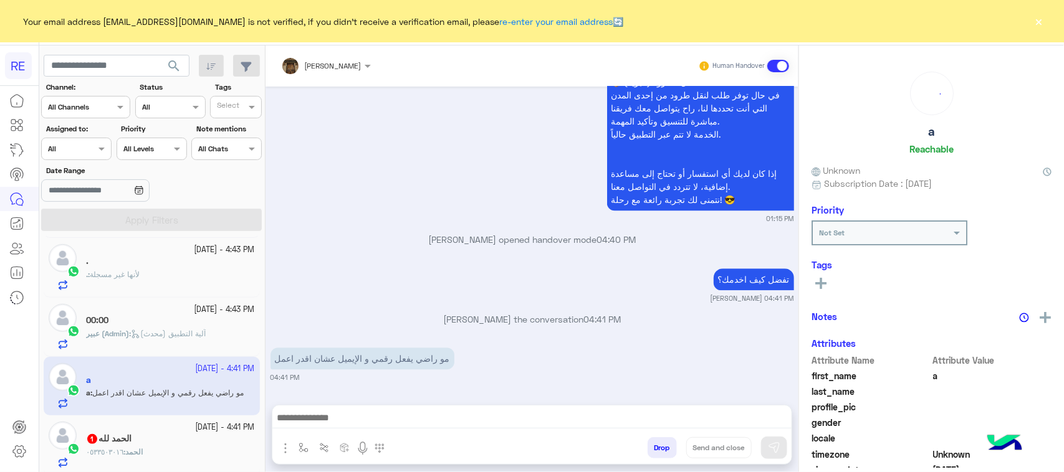
click at [173, 441] on div "الحمد لله 1" at bounding box center [170, 440] width 169 height 13
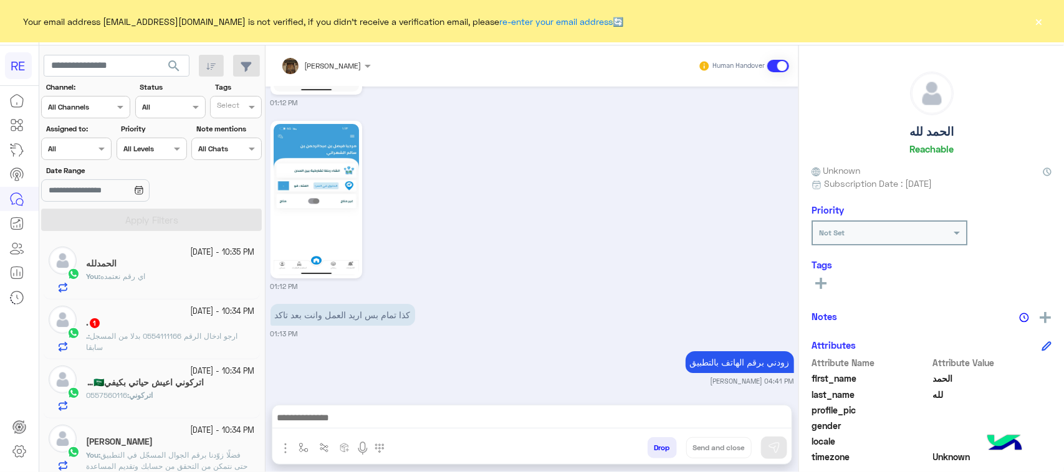
click at [171, 323] on div ". 1" at bounding box center [170, 324] width 169 height 13
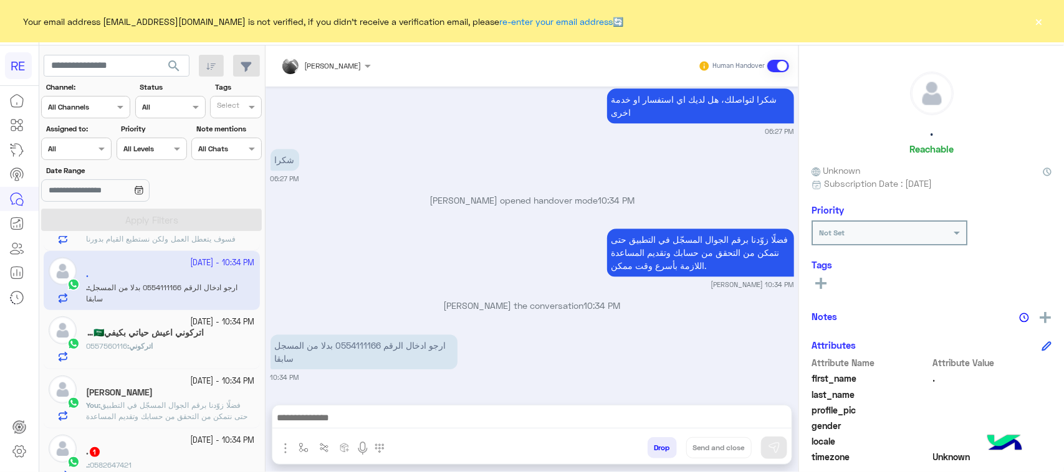
scroll to position [312, 0]
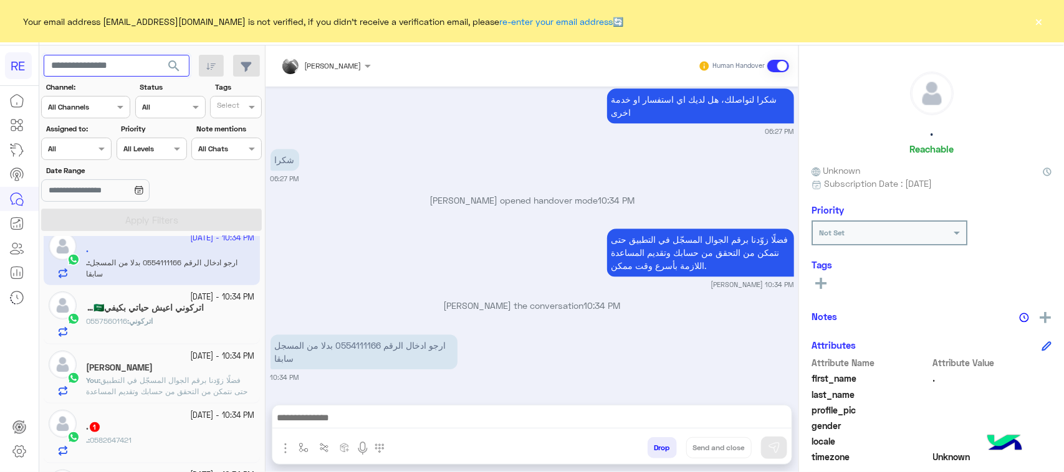
click at [107, 70] on input "text" at bounding box center [117, 66] width 146 height 22
paste input "*********"
type input "*********"
click at [169, 63] on span "search" at bounding box center [173, 66] width 15 height 15
